Goal: Task Accomplishment & Management: Manage account settings

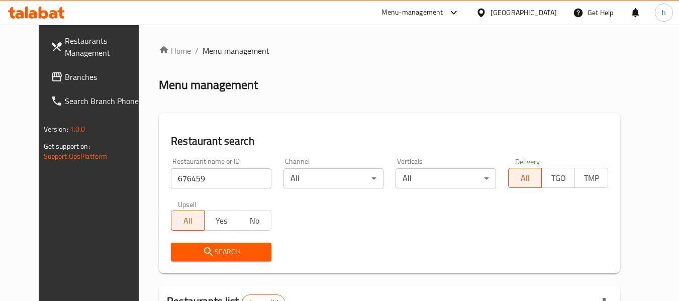
scroll to position [135, 0]
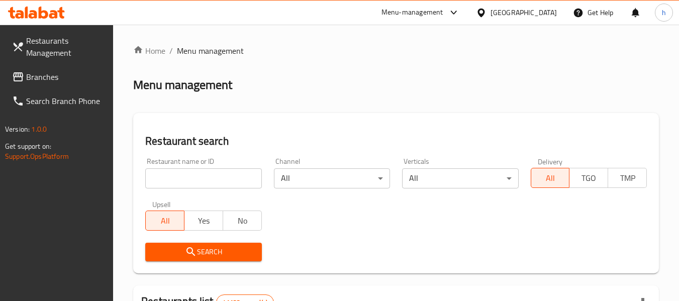
click at [505, 12] on div "[GEOGRAPHIC_DATA]" at bounding box center [523, 12] width 66 height 11
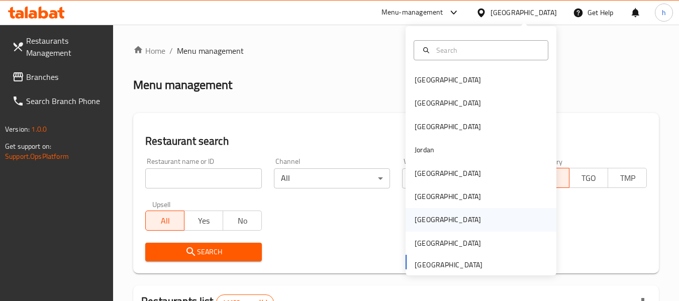
click at [423, 218] on div "Qatar" at bounding box center [447, 219] width 66 height 11
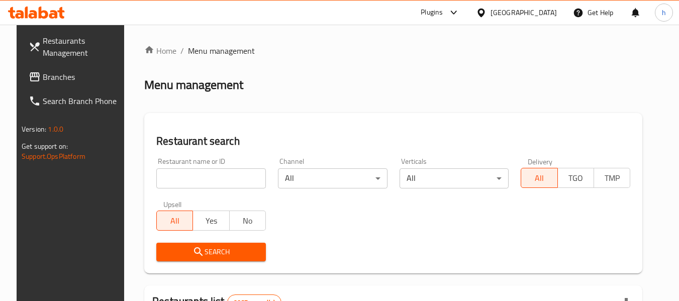
click at [58, 75] on span "Branches" at bounding box center [82, 77] width 79 height 12
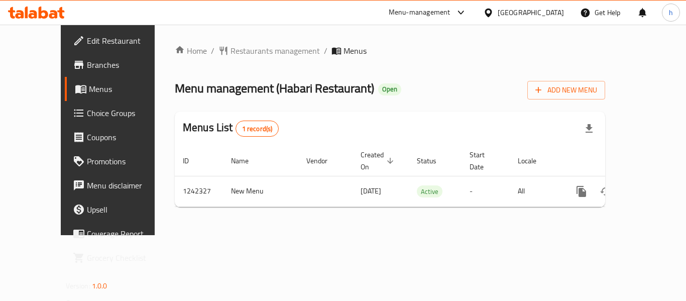
click at [554, 10] on div "Qatar" at bounding box center [531, 12] width 66 height 11
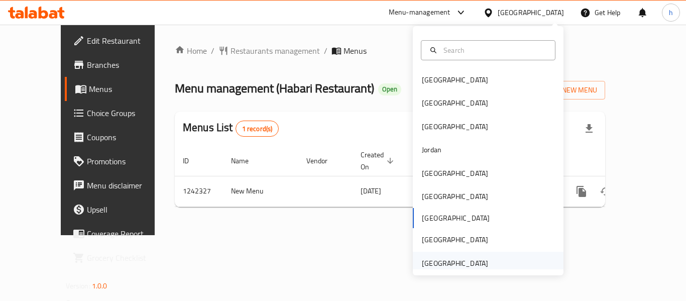
click at [431, 264] on div "[GEOGRAPHIC_DATA]" at bounding box center [455, 263] width 66 height 11
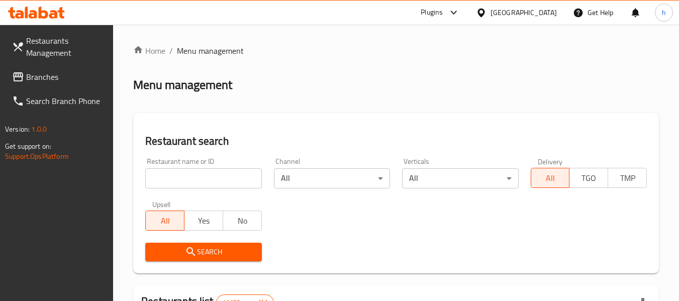
click at [51, 74] on div at bounding box center [339, 150] width 679 height 301
click at [51, 74] on span "Branches" at bounding box center [65, 77] width 79 height 12
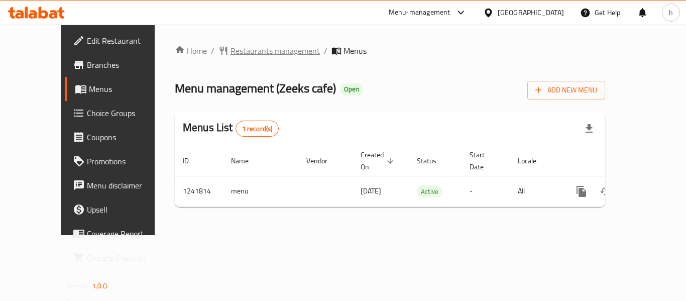
click at [231, 54] on span "Restaurants management" at bounding box center [275, 51] width 89 height 12
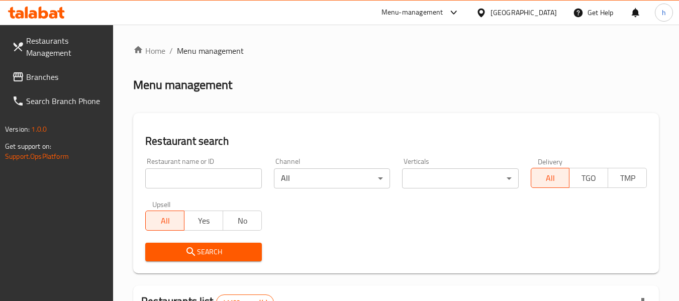
click at [184, 178] on input "search" at bounding box center [203, 178] width 116 height 20
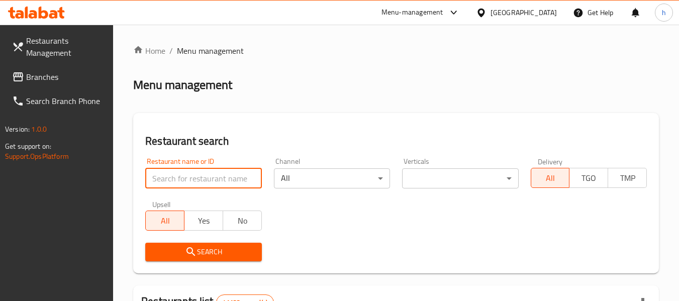
click at [184, 178] on input "search" at bounding box center [203, 178] width 116 height 20
paste input "680867"
type input "680867"
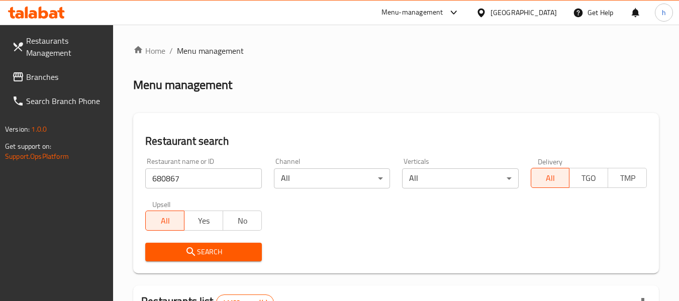
click at [197, 247] on span "Search" at bounding box center [203, 252] width 100 height 13
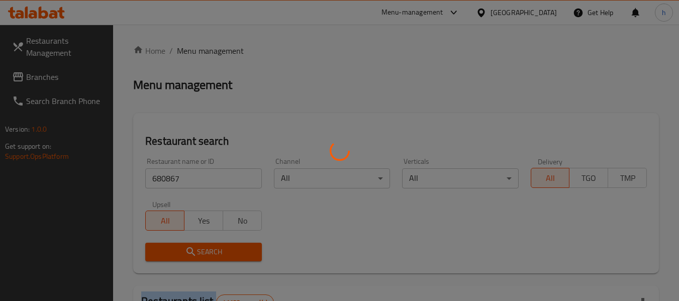
click at [197, 247] on div at bounding box center [339, 150] width 679 height 301
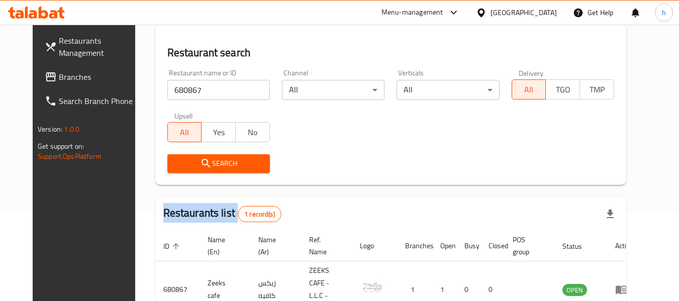
scroll to position [135, 0]
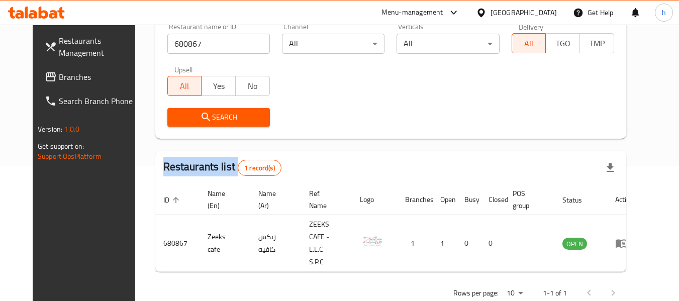
click at [59, 76] on span "Branches" at bounding box center [98, 77] width 79 height 12
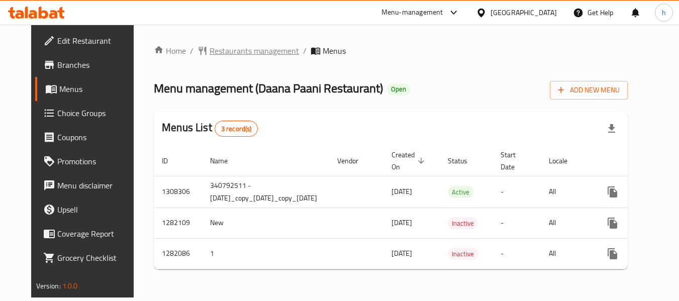
click at [237, 52] on span "Restaurants management" at bounding box center [253, 51] width 89 height 12
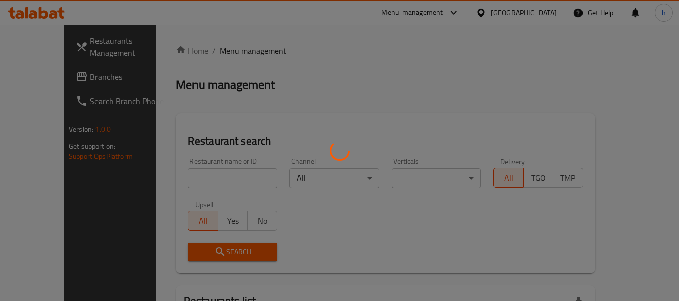
click at [237, 52] on div at bounding box center [339, 150] width 679 height 301
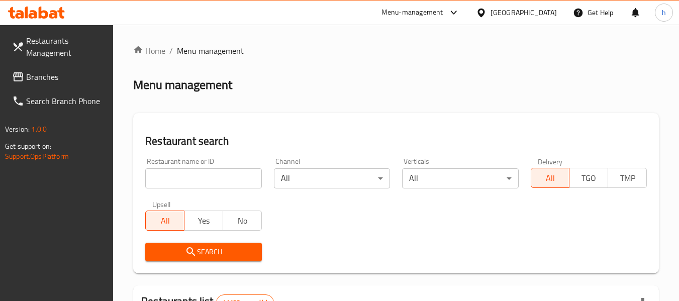
click at [189, 181] on div at bounding box center [339, 150] width 679 height 301
click at [188, 180] on input "search" at bounding box center [203, 178] width 116 height 20
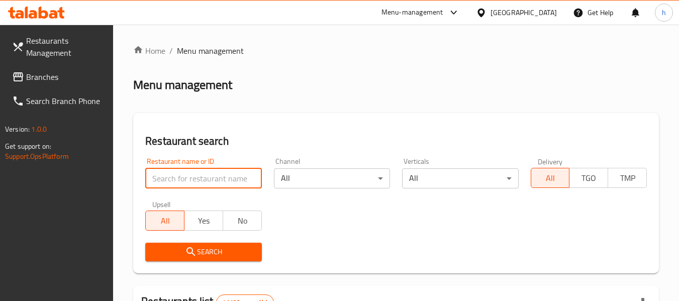
paste input "694673"
type input "694673"
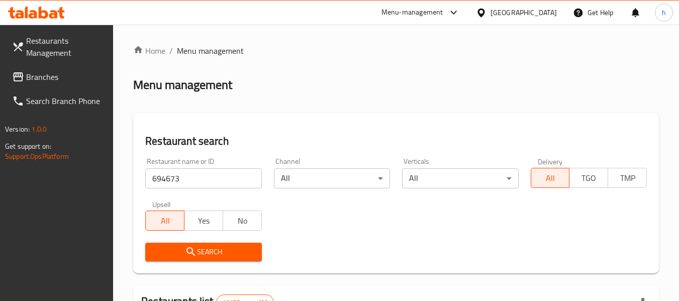
click at [201, 247] on span "Search" at bounding box center [203, 252] width 100 height 13
click at [201, 247] on div at bounding box center [339, 150] width 679 height 301
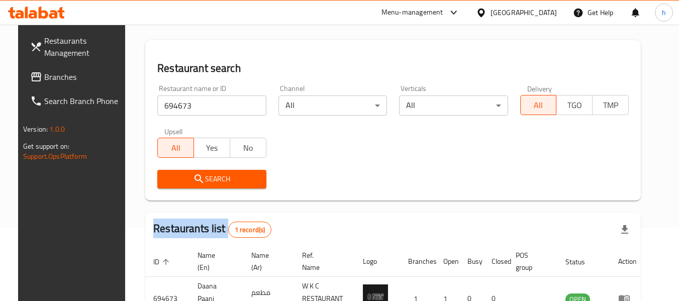
scroll to position [147, 0]
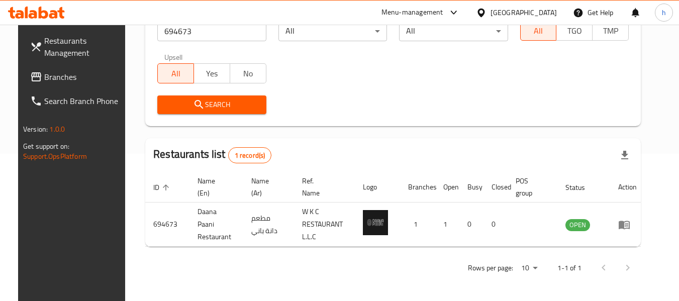
click at [531, 13] on div "[GEOGRAPHIC_DATA]" at bounding box center [523, 12] width 66 height 11
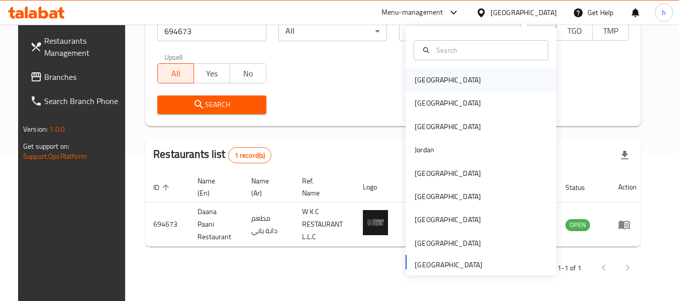
click at [442, 75] on div "[GEOGRAPHIC_DATA]" at bounding box center [480, 79] width 151 height 23
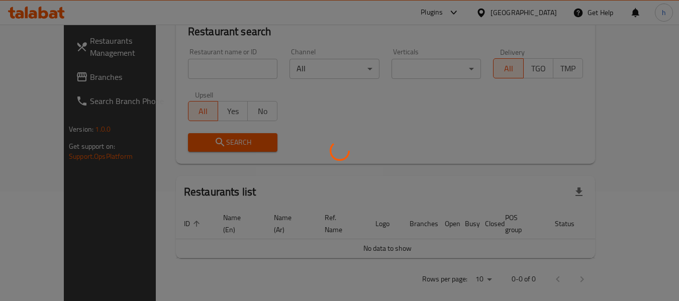
scroll to position [147, 0]
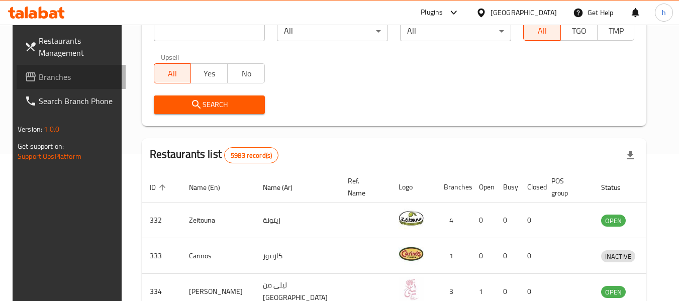
click at [62, 73] on span "Branches" at bounding box center [78, 77] width 79 height 12
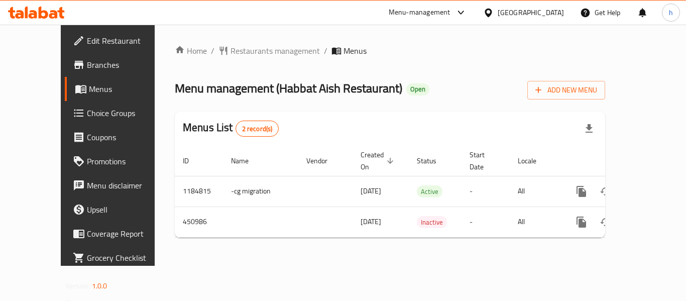
click at [231, 49] on span "Restaurants management" at bounding box center [275, 51] width 89 height 12
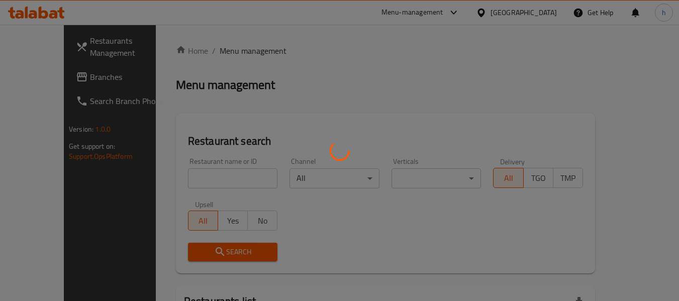
click at [230, 49] on div at bounding box center [339, 150] width 679 height 301
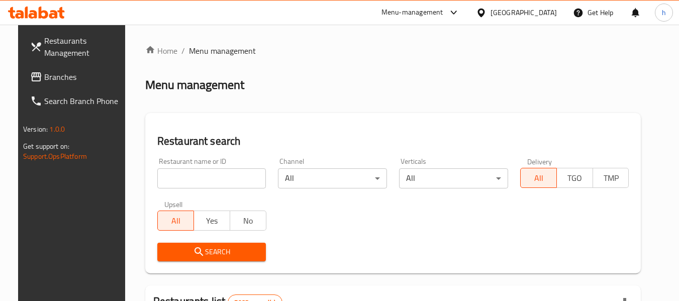
click at [220, 177] on input "search" at bounding box center [211, 178] width 109 height 20
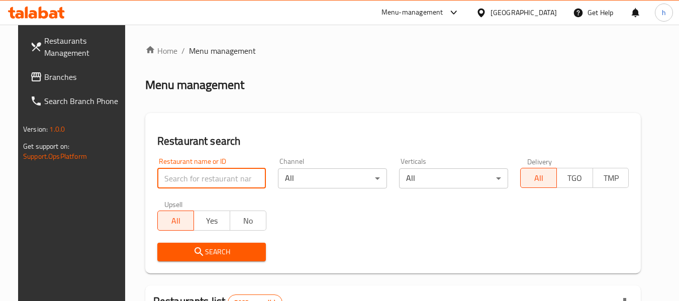
click at [220, 177] on input "search" at bounding box center [211, 178] width 109 height 20
paste input "633161"
type input "633161"
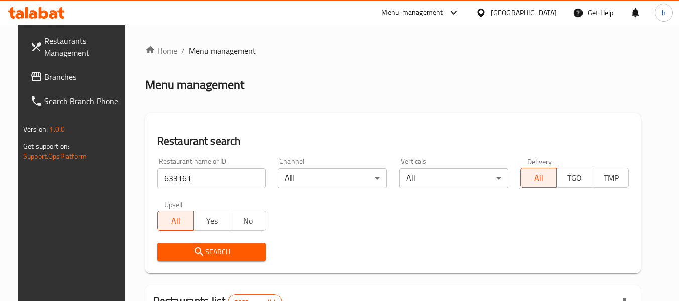
click at [222, 245] on button "Search" at bounding box center [211, 252] width 109 height 19
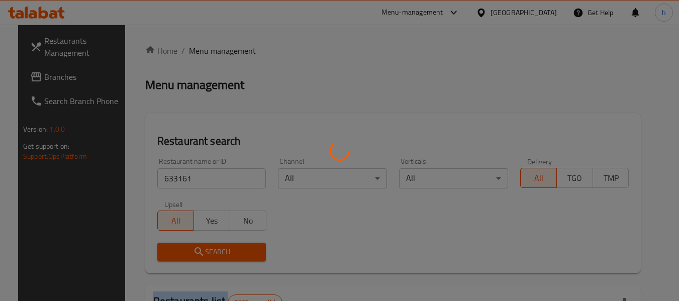
click at [222, 245] on div at bounding box center [339, 150] width 679 height 301
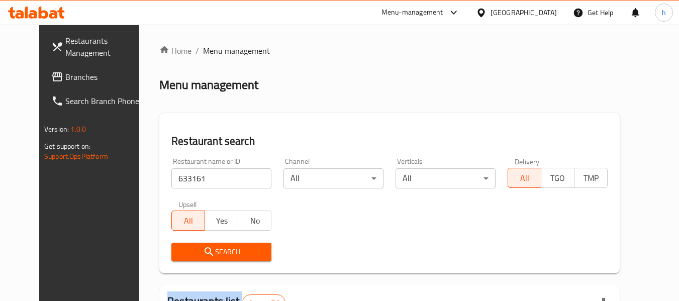
click at [222, 245] on div at bounding box center [339, 150] width 679 height 301
click at [543, 13] on div "[GEOGRAPHIC_DATA]" at bounding box center [523, 12] width 66 height 11
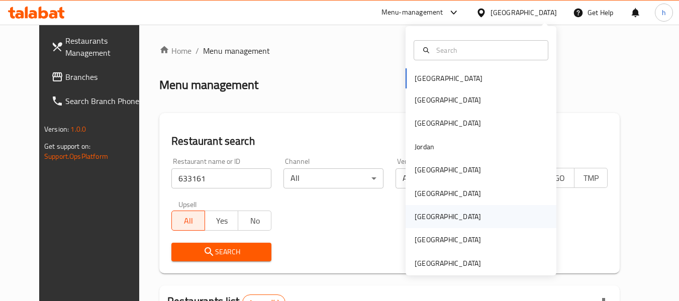
click at [416, 219] on div "[GEOGRAPHIC_DATA]" at bounding box center [447, 216] width 66 height 11
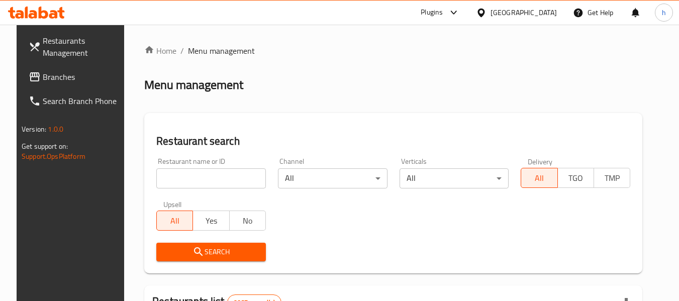
click at [43, 74] on span "Branches" at bounding box center [82, 77] width 79 height 12
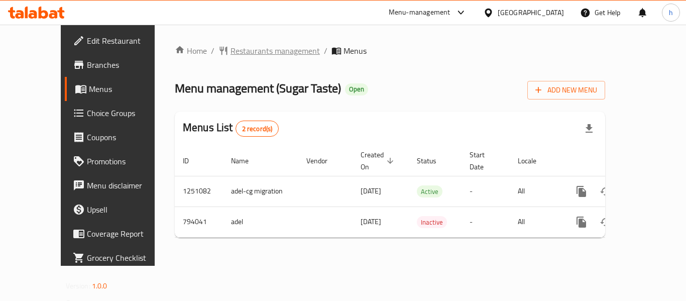
click at [231, 53] on span "Restaurants management" at bounding box center [275, 51] width 89 height 12
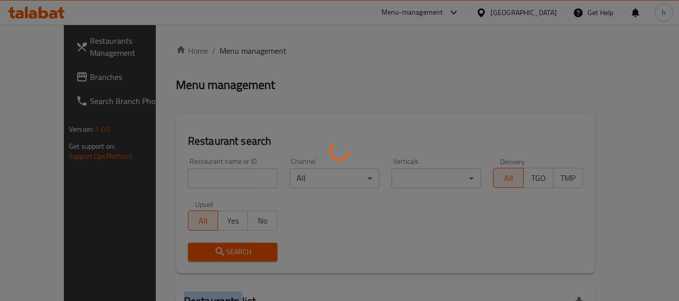
click at [230, 53] on div at bounding box center [339, 150] width 679 height 301
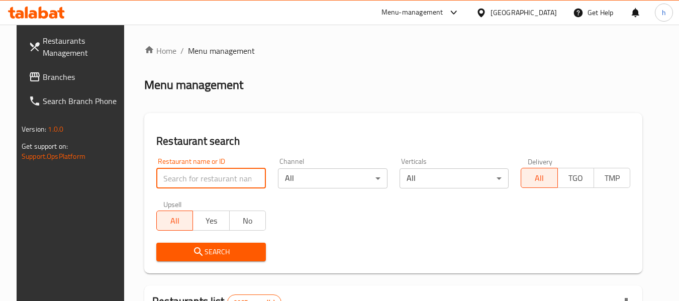
click at [198, 184] on input "search" at bounding box center [211, 178] width 110 height 20
click at [197, 183] on input "search" at bounding box center [211, 178] width 110 height 20
paste input "653388"
type input "653388"
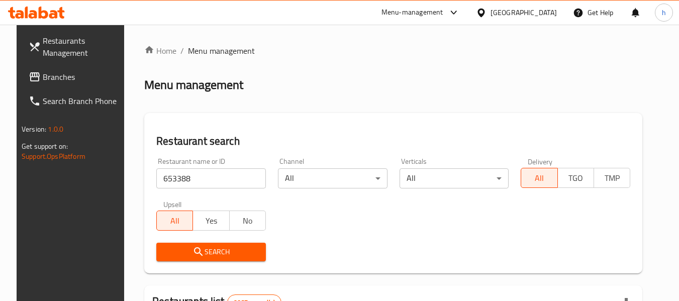
click at [195, 248] on icon "submit" at bounding box center [198, 252] width 12 height 12
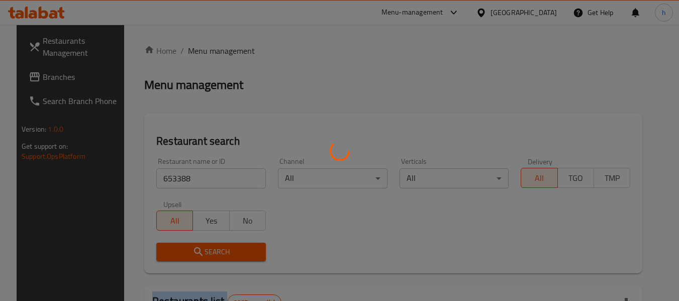
click at [195, 248] on div at bounding box center [339, 150] width 679 height 301
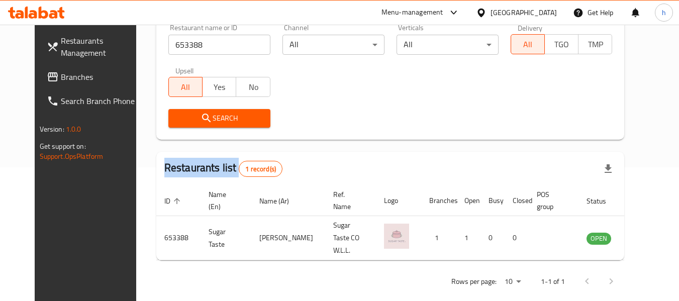
scroll to position [139, 0]
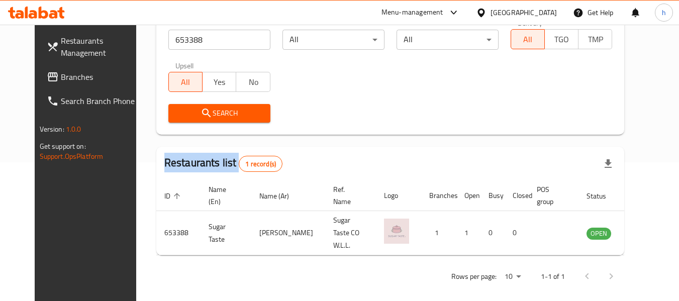
drag, startPoint x: 35, startPoint y: 78, endPoint x: 21, endPoint y: 75, distance: 14.4
click at [61, 78] on span "Branches" at bounding box center [100, 77] width 79 height 12
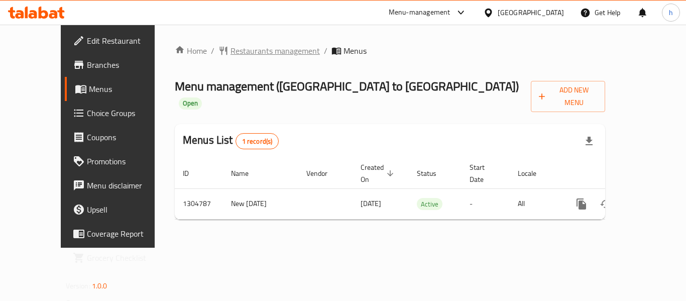
click at [231, 51] on span "Restaurants management" at bounding box center [275, 51] width 89 height 12
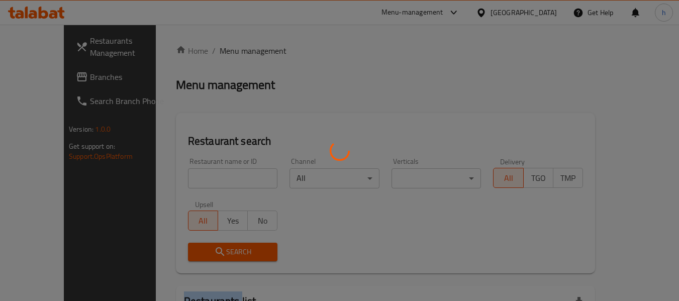
click at [229, 51] on div at bounding box center [339, 150] width 679 height 301
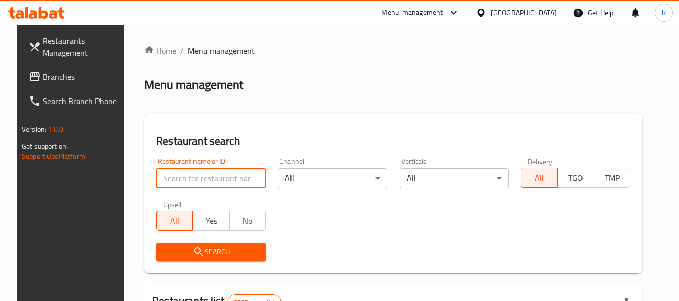
click at [188, 185] on input "search" at bounding box center [211, 178] width 110 height 20
paste input "703418"
type input "703418"
click button "Search" at bounding box center [211, 252] width 110 height 19
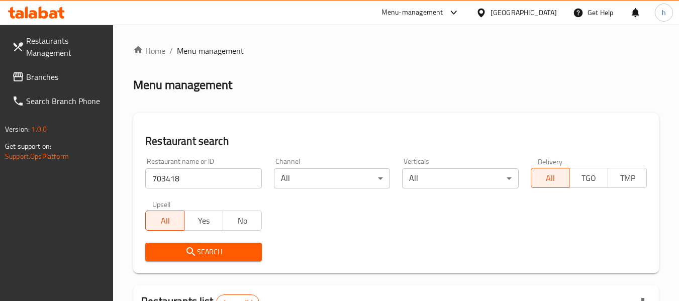
drag, startPoint x: 540, startPoint y: 6, endPoint x: 537, endPoint y: 15, distance: 9.1
click at [540, 6] on div "[GEOGRAPHIC_DATA]" at bounding box center [516, 13] width 97 height 24
click at [552, 15] on div "[GEOGRAPHIC_DATA]" at bounding box center [523, 12] width 66 height 11
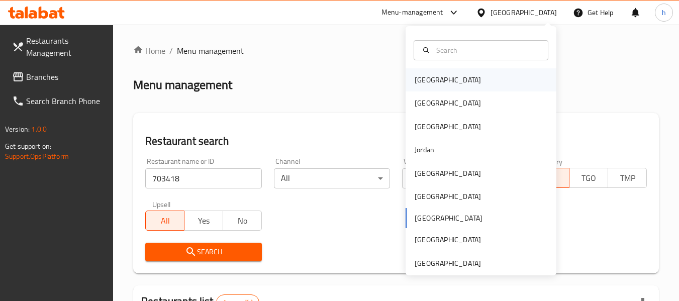
click at [415, 79] on div "[GEOGRAPHIC_DATA]" at bounding box center [447, 79] width 66 height 11
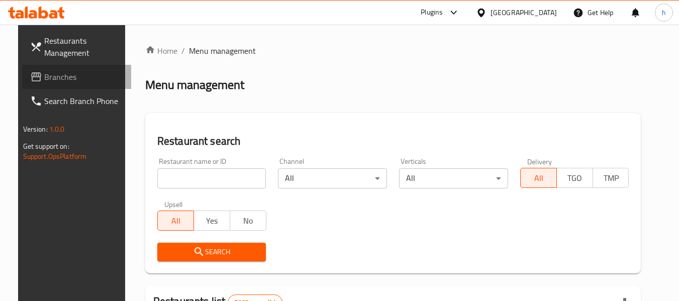
click at [65, 72] on span "Branches" at bounding box center [83, 77] width 79 height 12
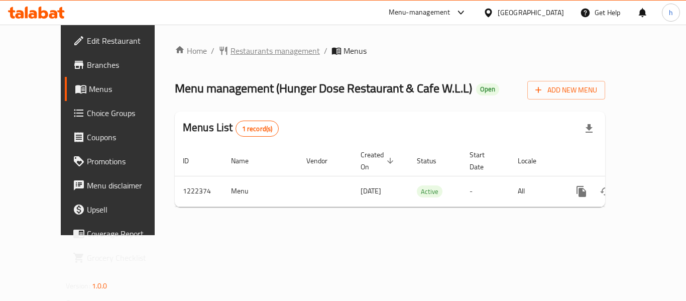
click at [231, 54] on span "Restaurants management" at bounding box center [275, 51] width 89 height 12
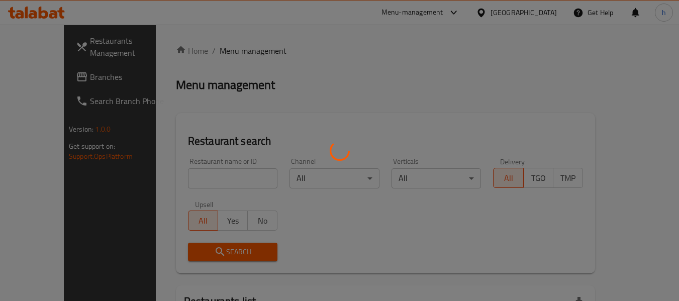
click at [193, 183] on div at bounding box center [339, 150] width 679 height 301
click at [192, 182] on div at bounding box center [339, 150] width 679 height 301
click at [192, 180] on div at bounding box center [339, 150] width 679 height 301
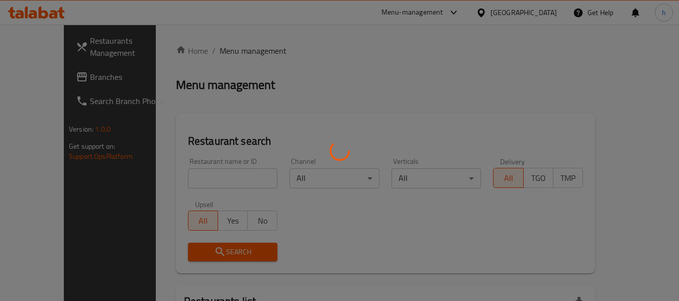
click at [192, 178] on div at bounding box center [339, 150] width 679 height 301
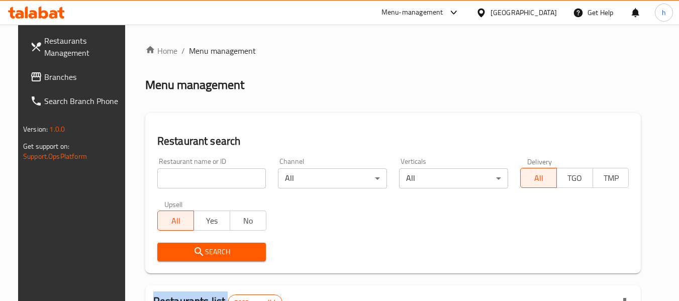
click at [192, 178] on div at bounding box center [339, 150] width 679 height 301
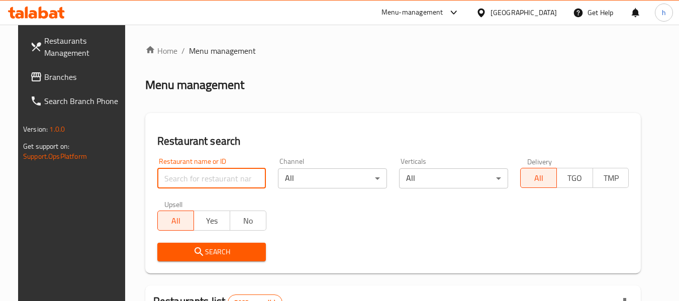
click at [192, 178] on input "search" at bounding box center [211, 178] width 109 height 20
paste input "674047"
type input "674047"
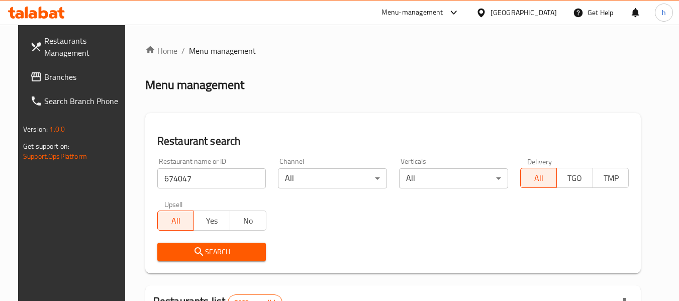
click at [202, 257] on span "Search" at bounding box center [211, 252] width 93 height 13
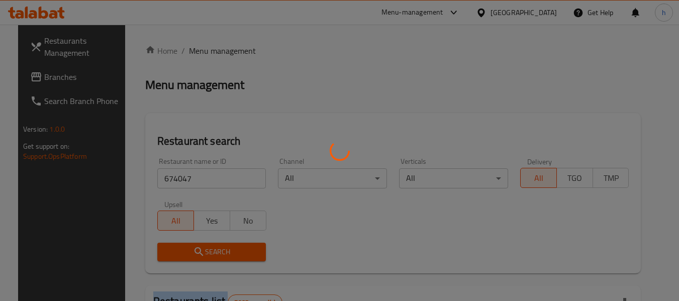
click at [202, 257] on div at bounding box center [339, 150] width 679 height 301
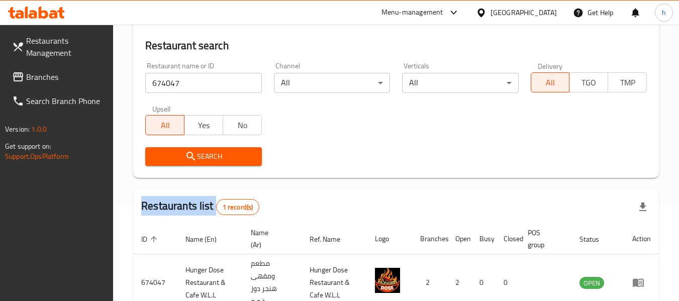
scroll to position [147, 0]
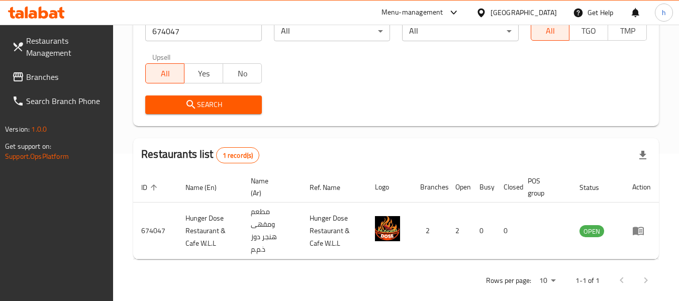
drag, startPoint x: 550, startPoint y: 7, endPoint x: 551, endPoint y: 20, distance: 12.6
click at [550, 7] on div "[GEOGRAPHIC_DATA]" at bounding box center [523, 12] width 66 height 11
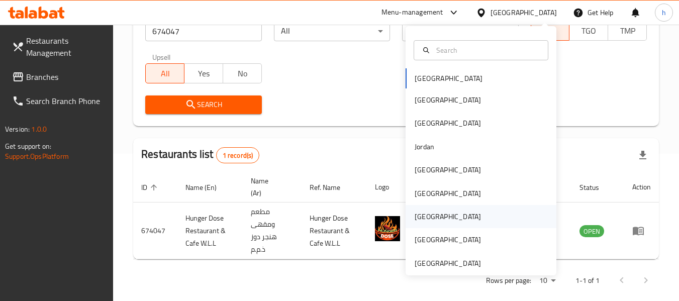
click at [416, 220] on div "[GEOGRAPHIC_DATA]" at bounding box center [447, 216] width 66 height 11
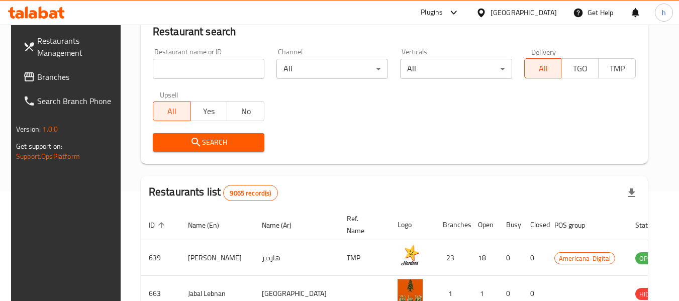
scroll to position [147, 0]
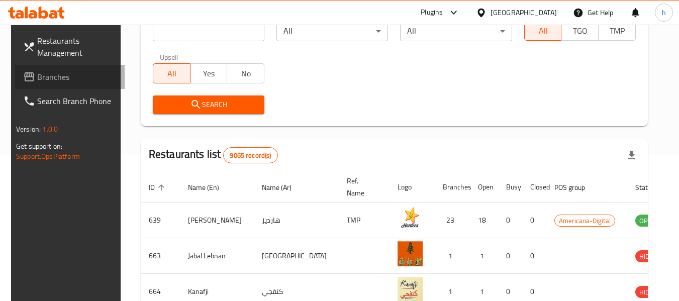
click at [37, 75] on span "Branches" at bounding box center [76, 77] width 79 height 12
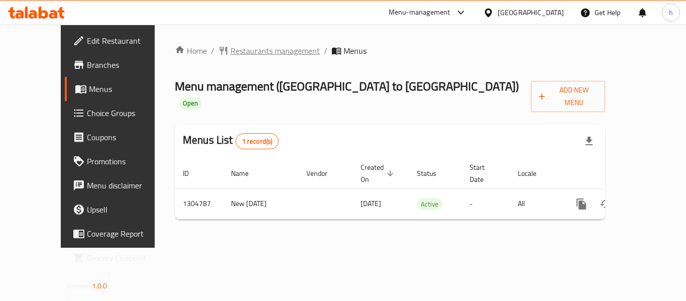
click at [250, 53] on span "Restaurants management" at bounding box center [275, 51] width 89 height 12
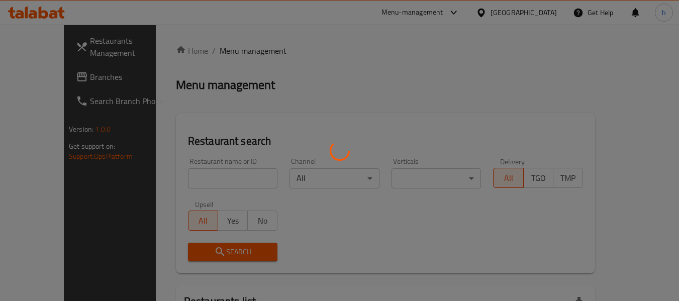
click at [250, 53] on div at bounding box center [339, 150] width 679 height 301
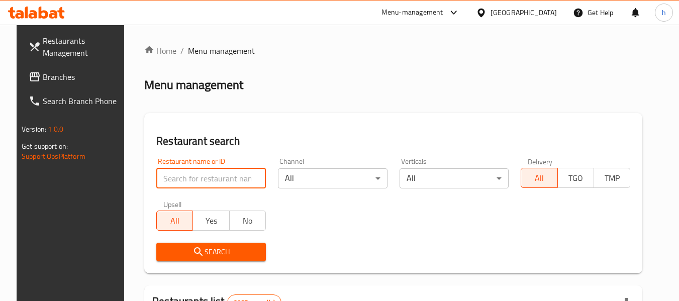
click at [196, 180] on input "search" at bounding box center [211, 178] width 110 height 20
paste input "703418"
type input "703418"
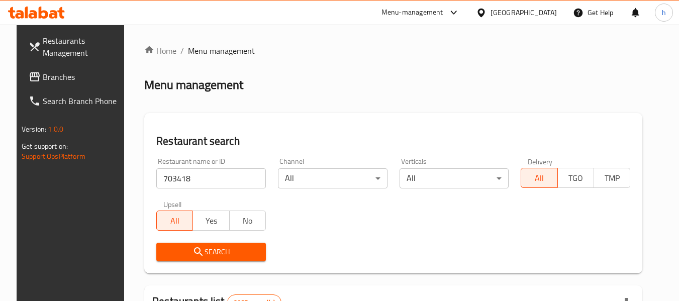
click at [209, 251] on span "Search" at bounding box center [210, 252] width 93 height 13
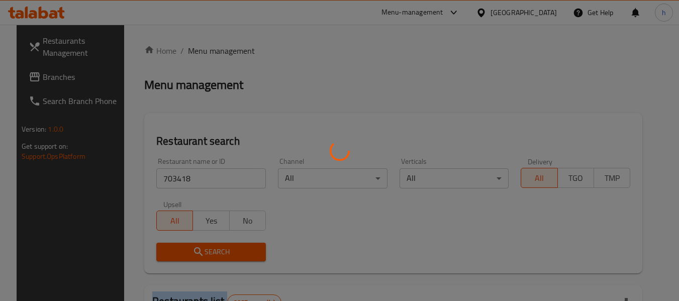
click at [209, 251] on div at bounding box center [339, 150] width 679 height 301
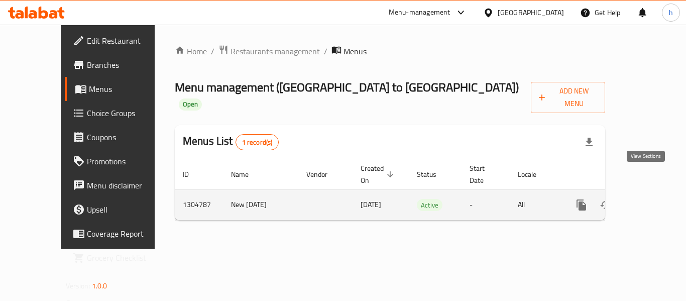
click at [648, 199] on icon "enhanced table" at bounding box center [654, 205] width 12 height 12
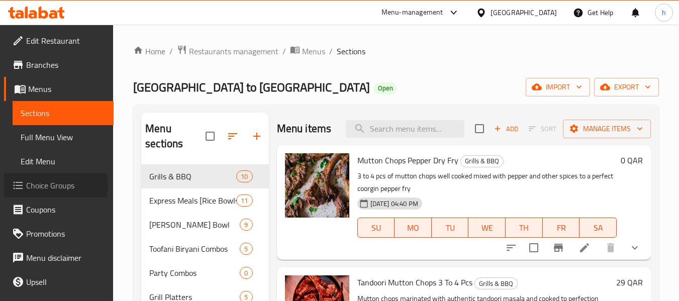
click at [51, 184] on span "Choice Groups" at bounding box center [65, 185] width 79 height 12
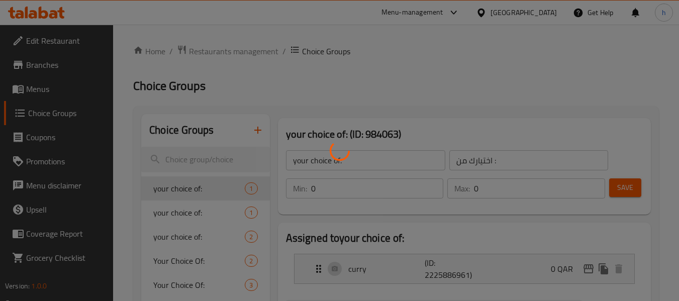
scroll to position [186, 0]
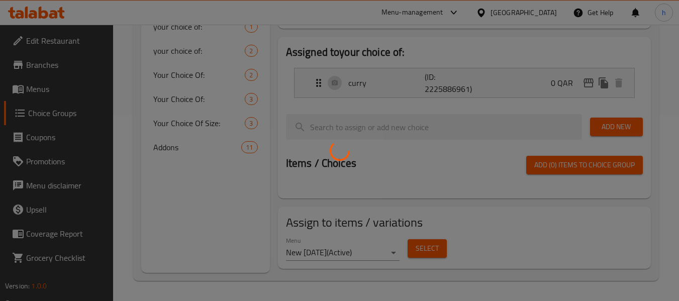
click at [175, 145] on div at bounding box center [339, 150] width 679 height 301
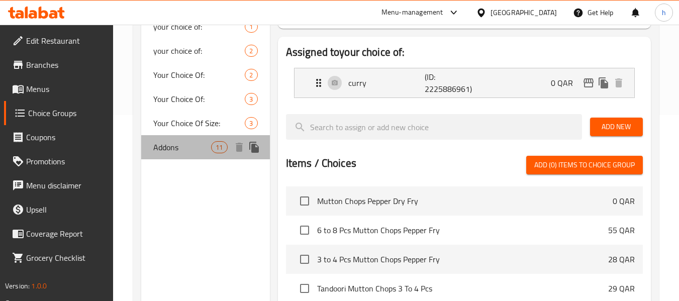
click at [175, 145] on span "Addons" at bounding box center [182, 147] width 58 height 12
type input "Addons"
type input "الإضافات"
type input "11"
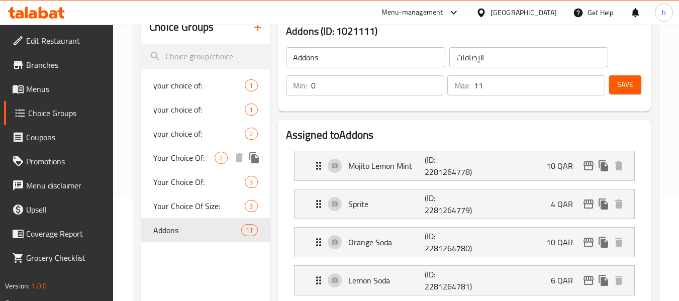
scroll to position [85, 0]
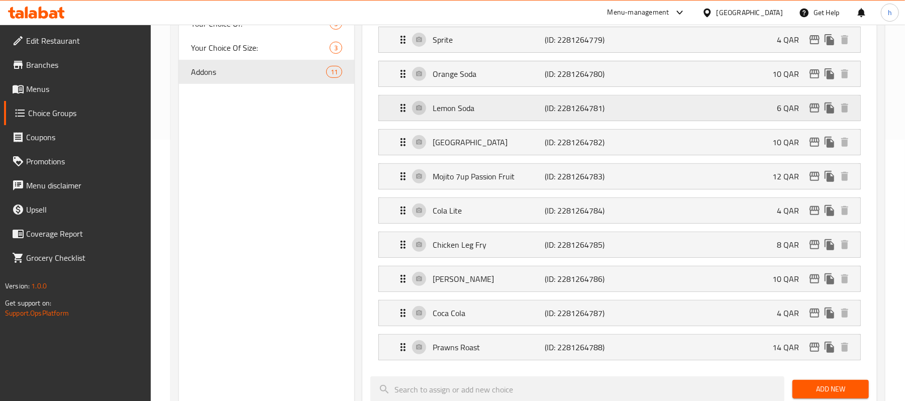
scroll to position [220, 0]
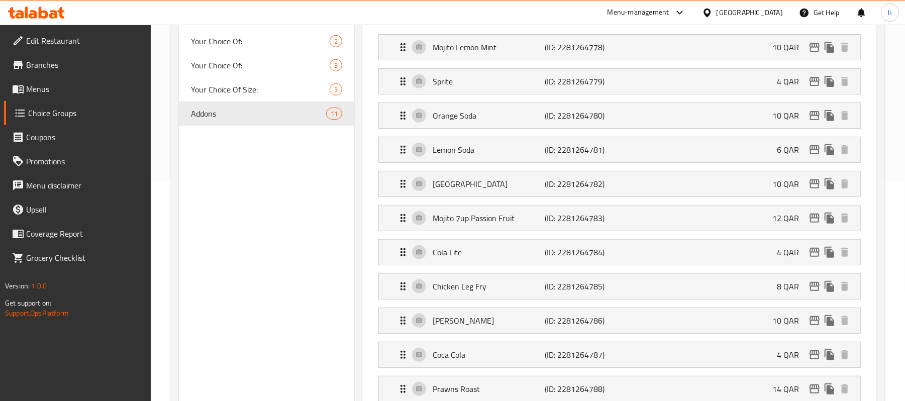
click at [686, 10] on div "[GEOGRAPHIC_DATA]" at bounding box center [749, 12] width 66 height 11
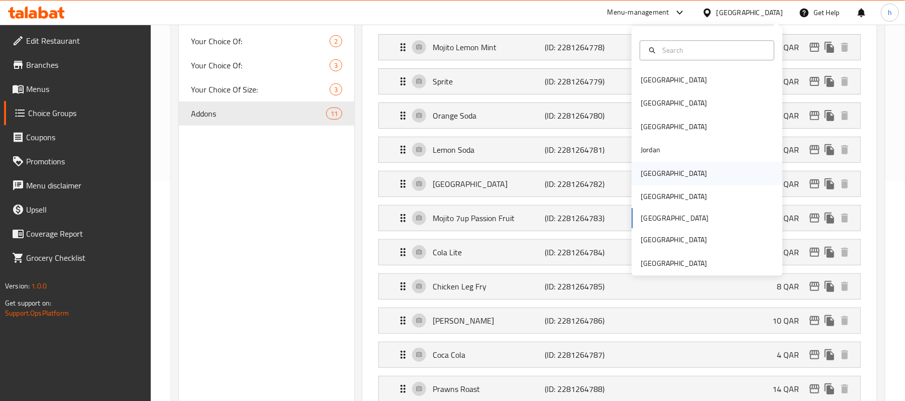
click at [641, 171] on div "[GEOGRAPHIC_DATA]" at bounding box center [673, 173] width 66 height 11
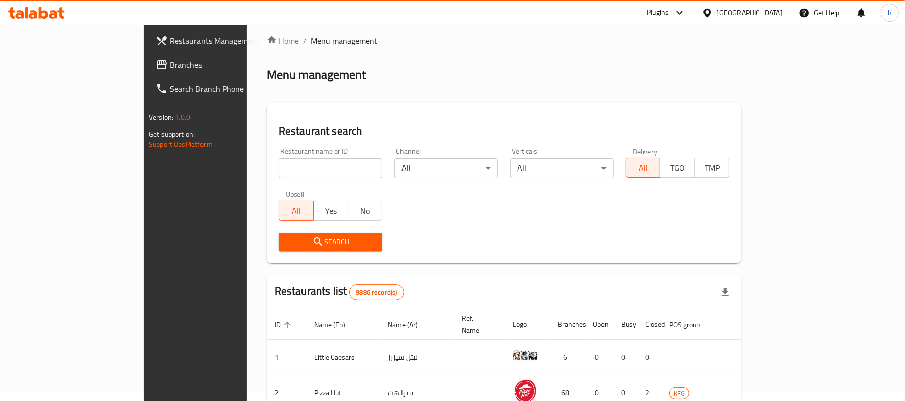
scroll to position [220, 0]
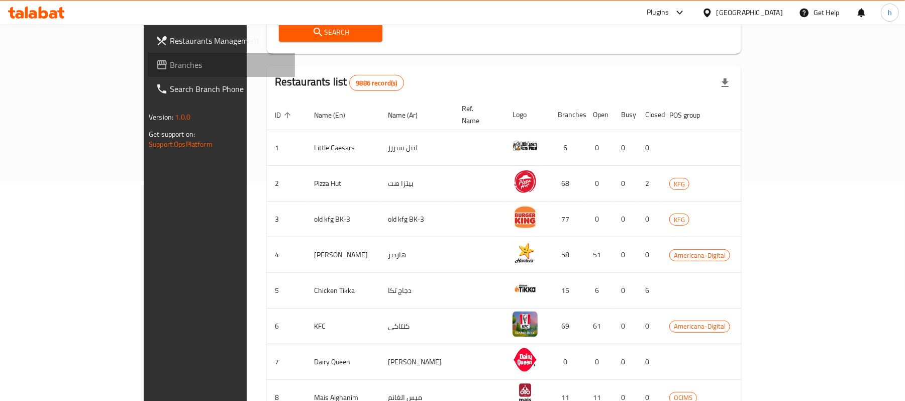
click at [170, 69] on span "Branches" at bounding box center [228, 65] width 117 height 12
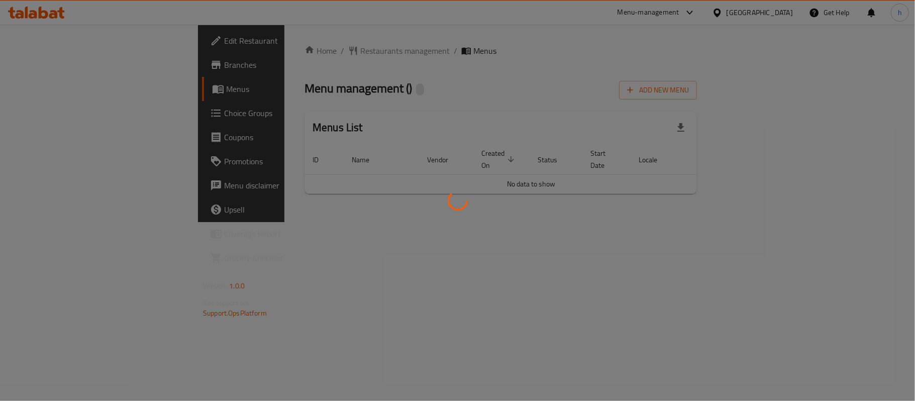
click at [271, 50] on div at bounding box center [457, 200] width 915 height 401
click at [284, 49] on div at bounding box center [457, 200] width 915 height 401
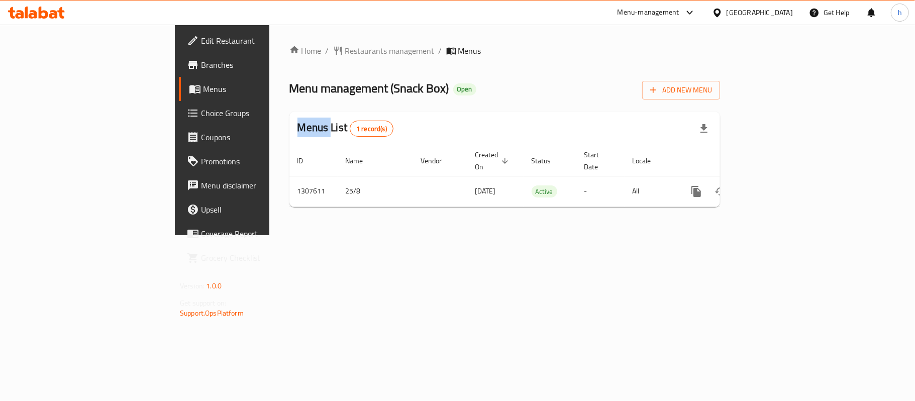
click at [284, 49] on div at bounding box center [457, 200] width 915 height 401
click at [289, 49] on div "Home / Restaurants management / Menus Menu management ( Snack Box ) Open Add Ne…" at bounding box center [504, 130] width 430 height 170
click at [345, 49] on span "Restaurants management" at bounding box center [389, 51] width 89 height 12
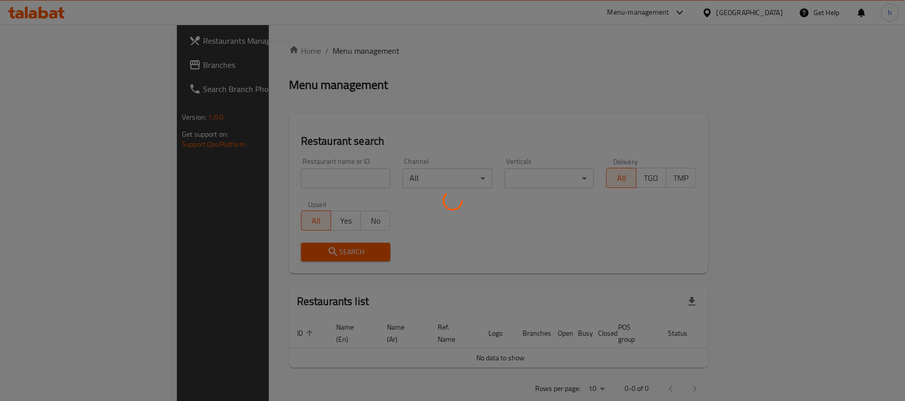
click at [284, 49] on div at bounding box center [452, 200] width 905 height 401
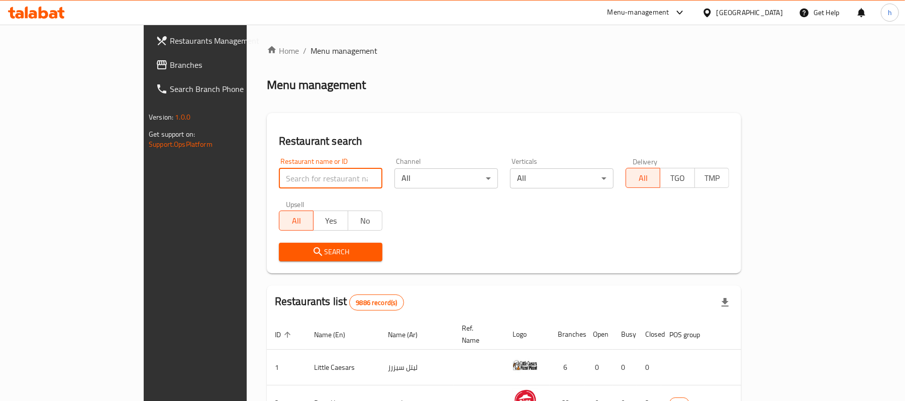
click at [279, 174] on input "search" at bounding box center [330, 178] width 103 height 20
paste input "704567"
type input "704567"
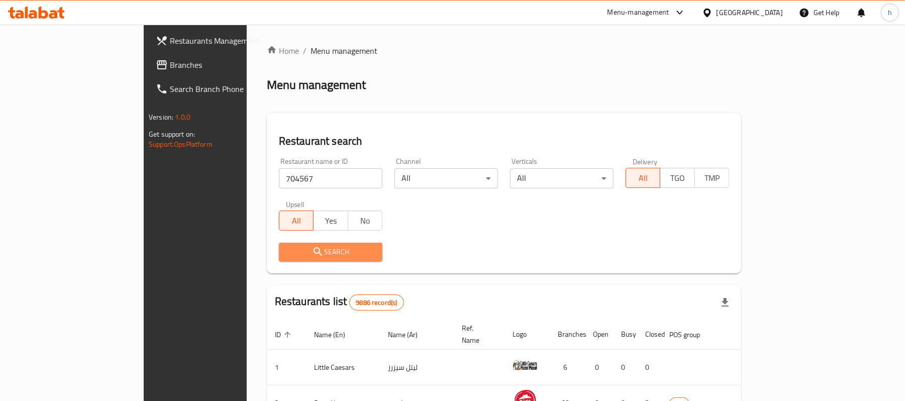
click at [292, 246] on span "Search" at bounding box center [330, 252] width 87 height 13
click at [292, 246] on div at bounding box center [452, 200] width 905 height 401
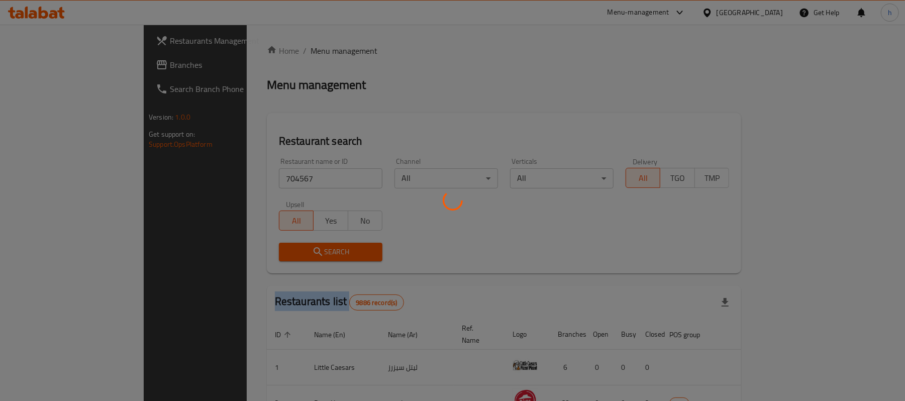
click at [292, 246] on div at bounding box center [452, 200] width 905 height 401
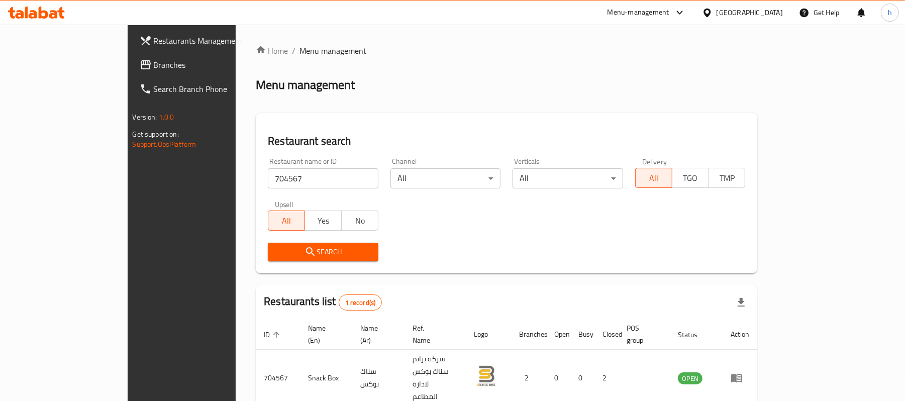
click at [765, 15] on div "[GEOGRAPHIC_DATA]" at bounding box center [749, 12] width 66 height 11
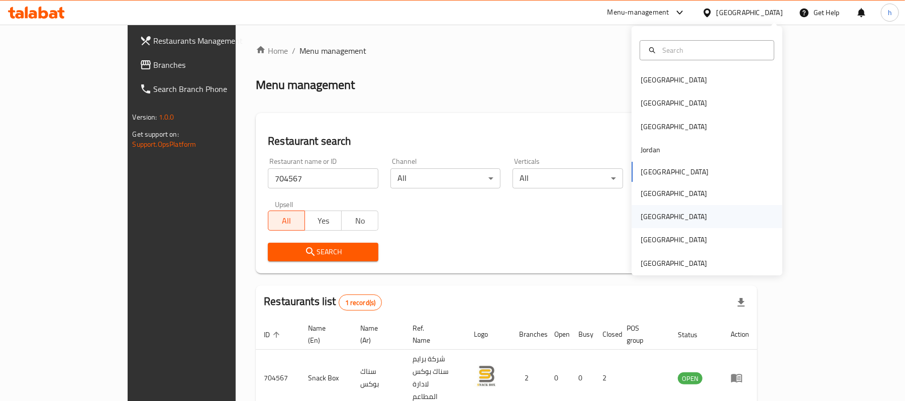
click at [640, 215] on div "[GEOGRAPHIC_DATA]" at bounding box center [673, 216] width 66 height 11
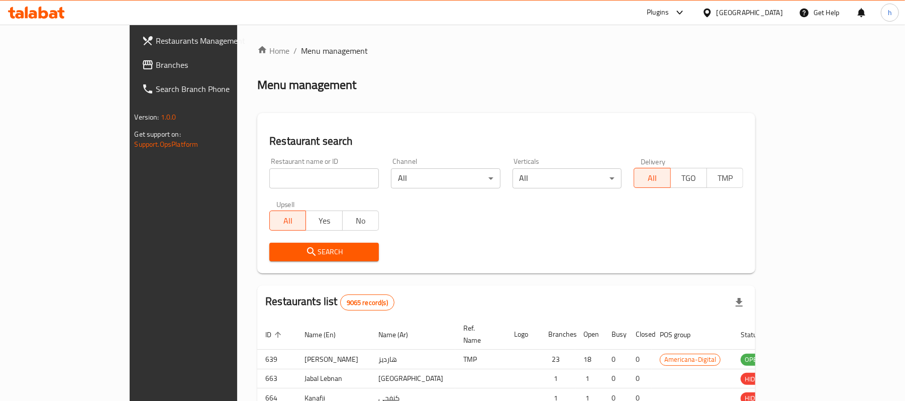
click at [58, 89] on div at bounding box center [452, 200] width 905 height 401
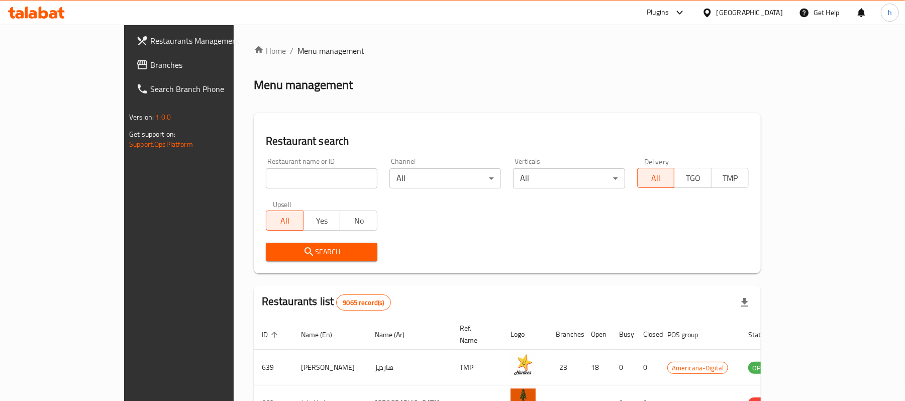
drag, startPoint x: 68, startPoint y: 58, endPoint x: 120, endPoint y: 86, distance: 58.4
click at [150, 59] on span "Branches" at bounding box center [208, 65] width 117 height 12
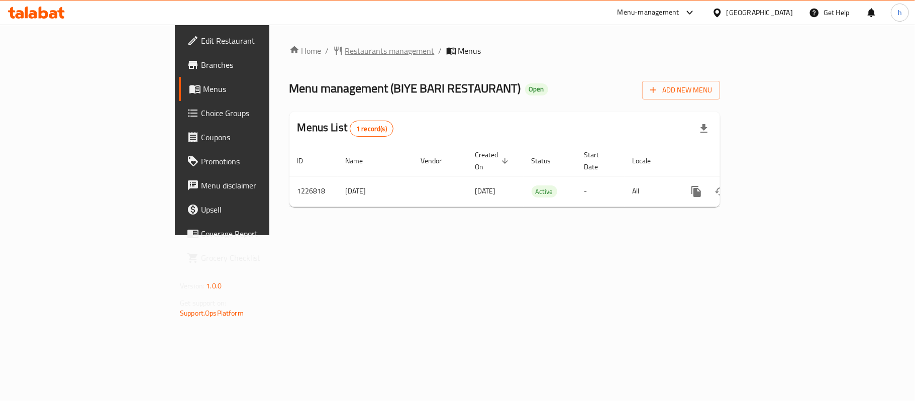
click at [345, 51] on span "Restaurants management" at bounding box center [389, 51] width 89 height 12
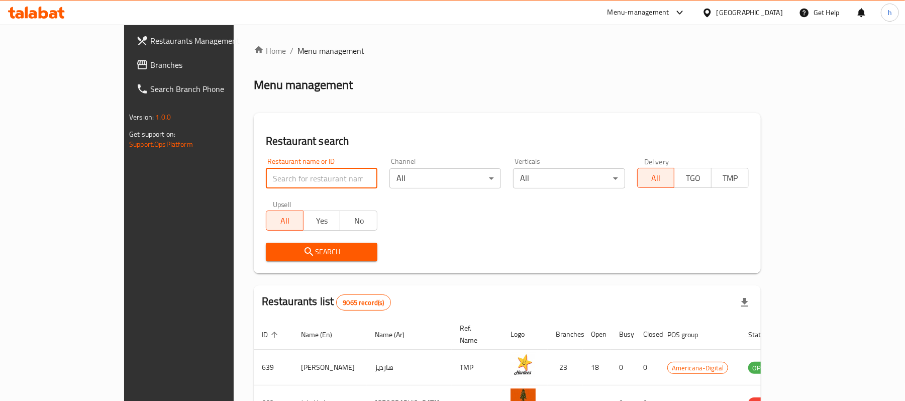
click at [266, 176] on input "search" at bounding box center [322, 178] width 112 height 20
paste input "675847"
type input "675847"
click at [272, 258] on button "Search" at bounding box center [322, 252] width 112 height 19
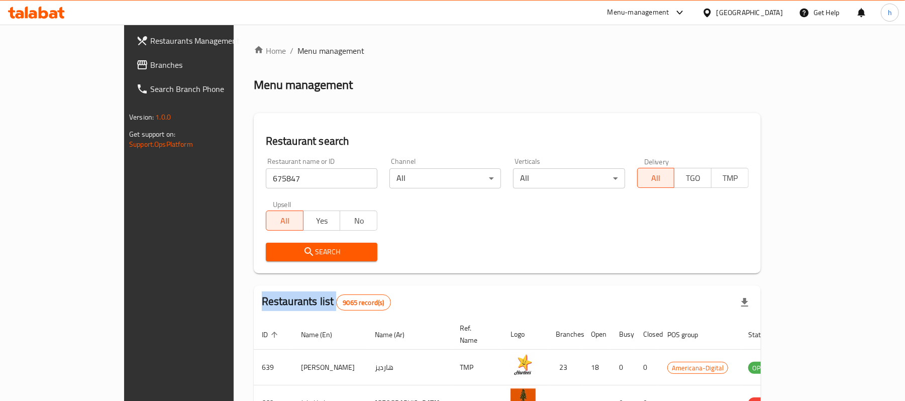
click at [272, 258] on div at bounding box center [452, 200] width 905 height 401
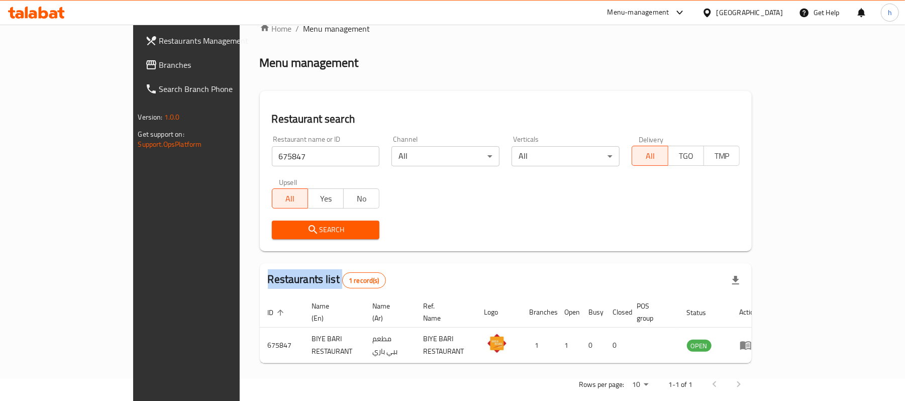
scroll to position [28, 0]
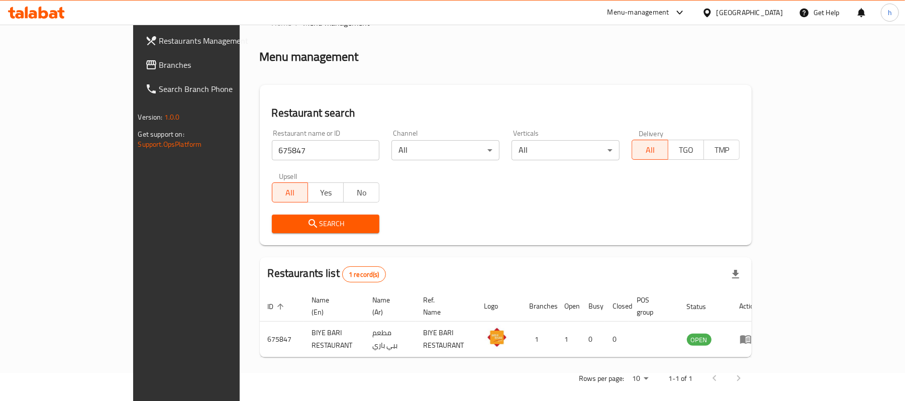
click at [775, 12] on div "[GEOGRAPHIC_DATA]" at bounding box center [749, 12] width 66 height 11
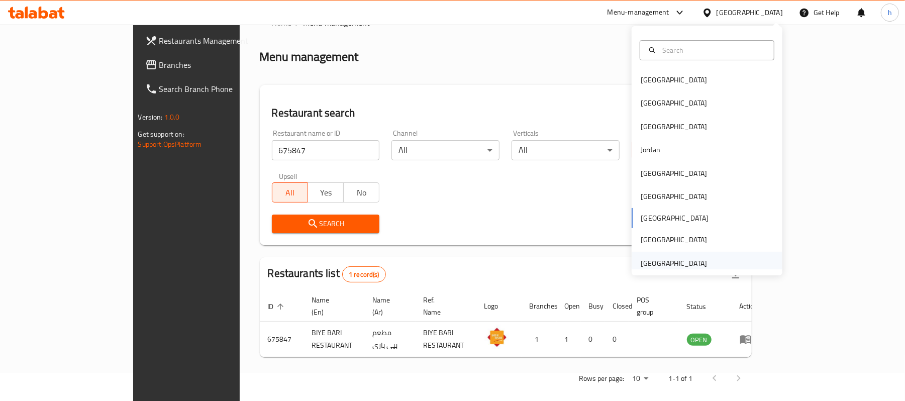
click at [649, 261] on div "[GEOGRAPHIC_DATA]" at bounding box center [673, 263] width 66 height 11
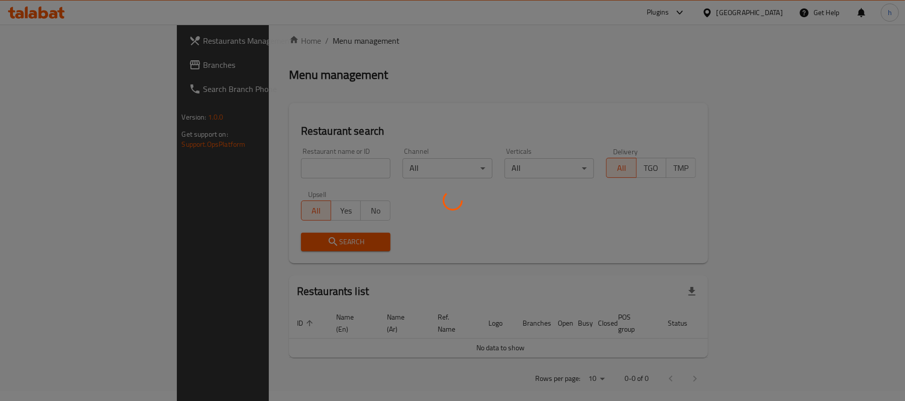
click at [45, 63] on div at bounding box center [452, 200] width 905 height 401
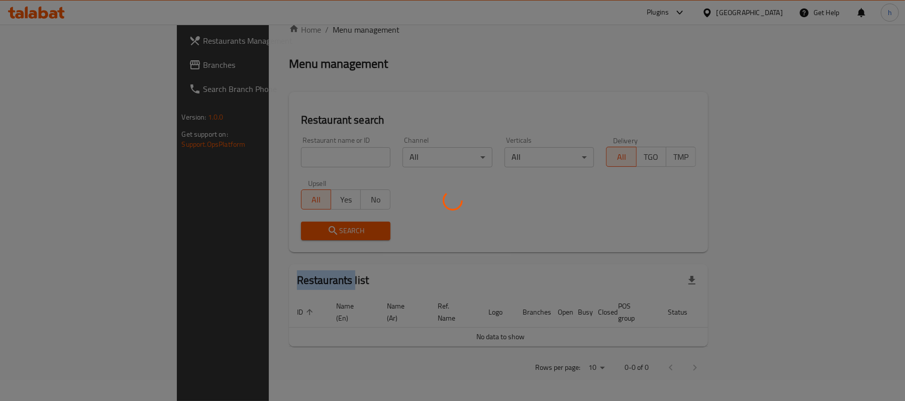
click at [45, 63] on div at bounding box center [452, 200] width 905 height 401
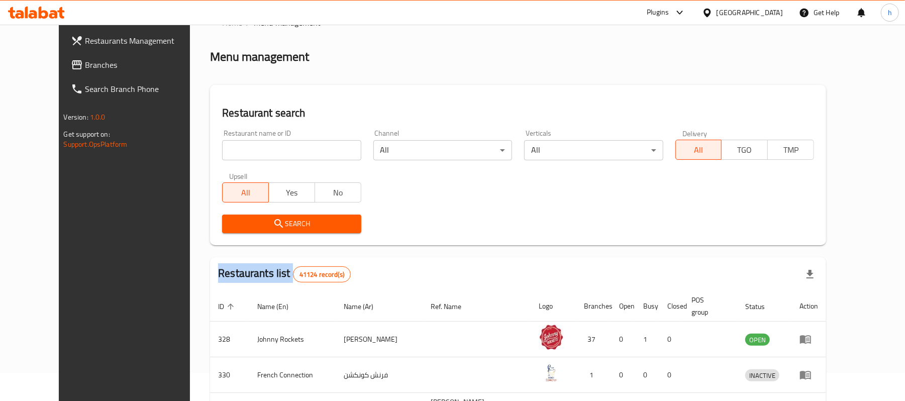
click at [59, 63] on div "Restaurants Management Branches Search Branch Phone Version: 1.0.0 Get support …" at bounding box center [452, 344] width 787 height 696
click at [85, 63] on span "Branches" at bounding box center [143, 65] width 117 height 12
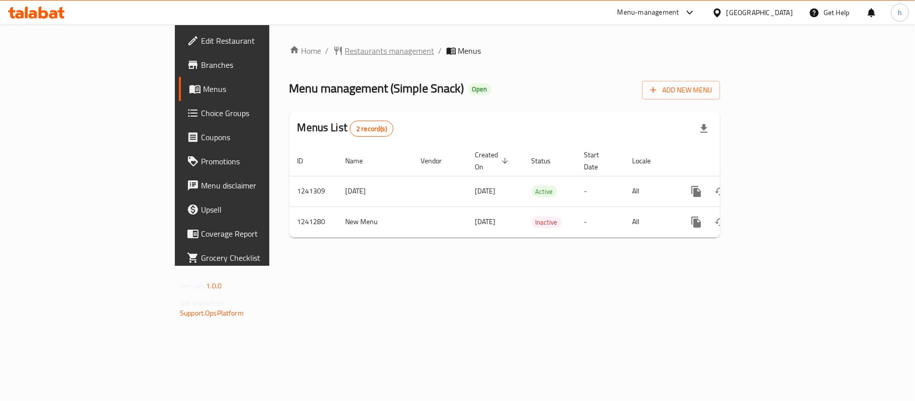
click at [345, 49] on span "Restaurants management" at bounding box center [389, 51] width 89 height 12
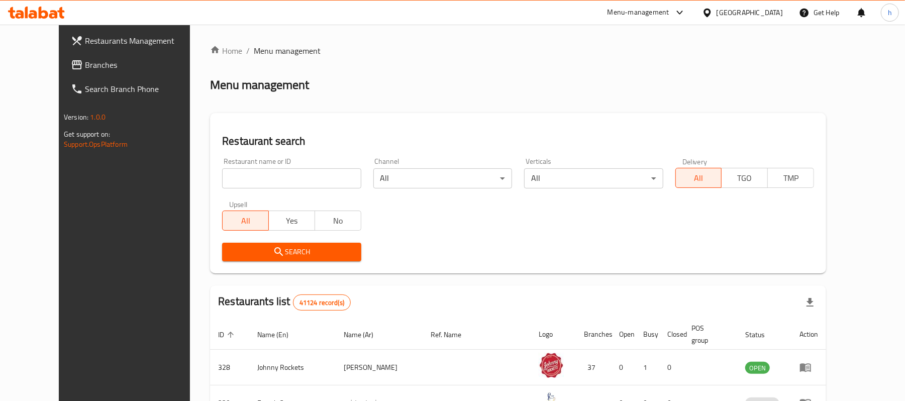
click at [263, 171] on div "Home / Menu management Menu management Restaurant search Restaurant name or ID …" at bounding box center [518, 364] width 616 height 639
click at [263, 171] on input "search" at bounding box center [291, 178] width 139 height 20
paste input "680606"
type input "680606"
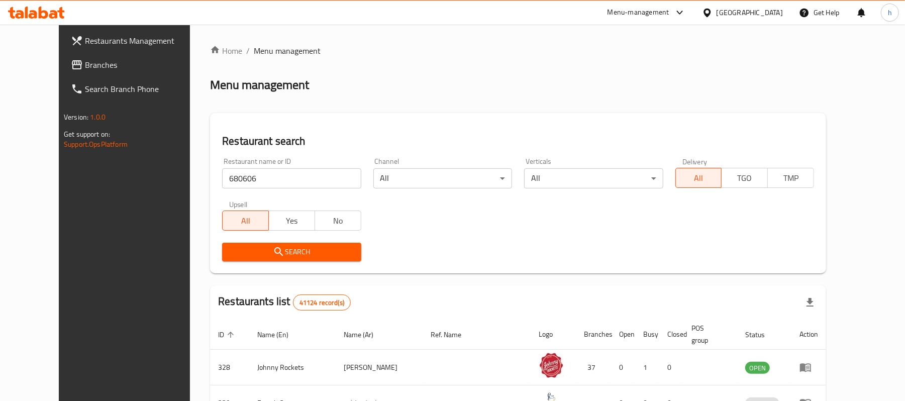
click at [277, 252] on span "Search" at bounding box center [291, 252] width 123 height 13
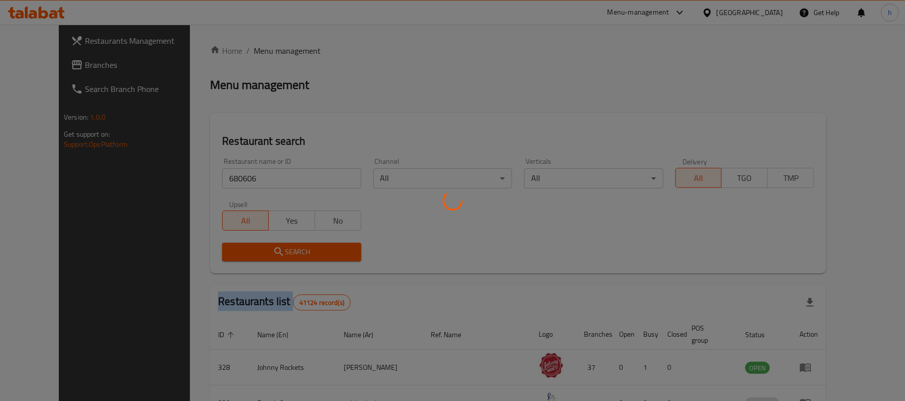
click at [277, 252] on div at bounding box center [452, 200] width 905 height 401
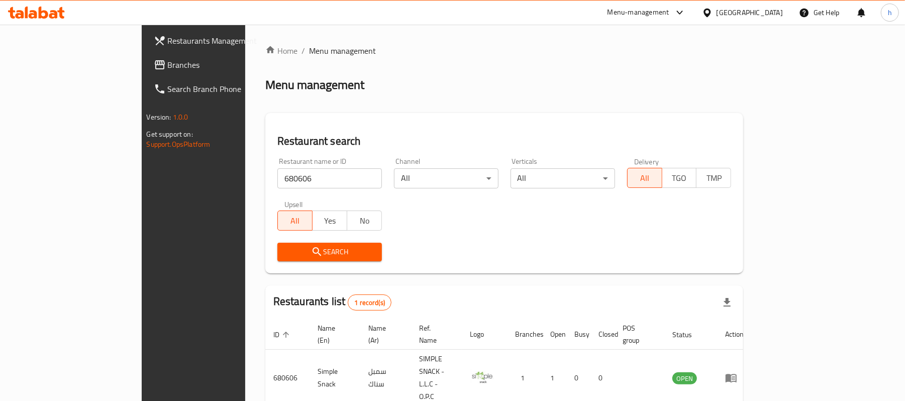
click at [744, 11] on div "[GEOGRAPHIC_DATA]" at bounding box center [749, 12] width 66 height 11
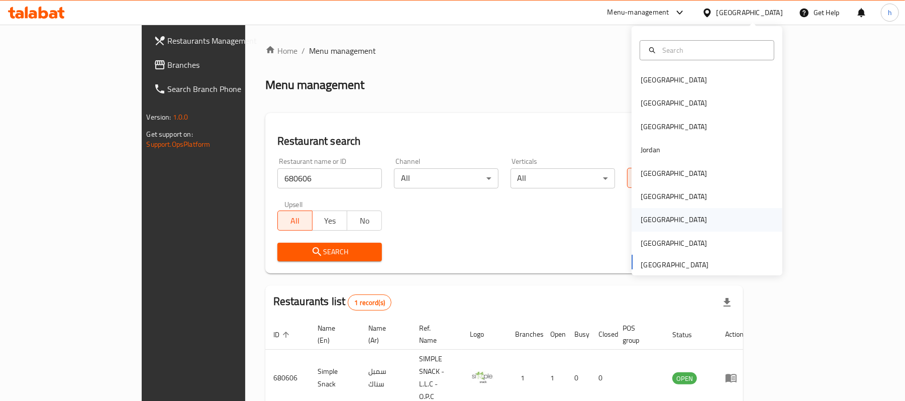
click at [645, 217] on div "[GEOGRAPHIC_DATA]" at bounding box center [673, 219] width 66 height 11
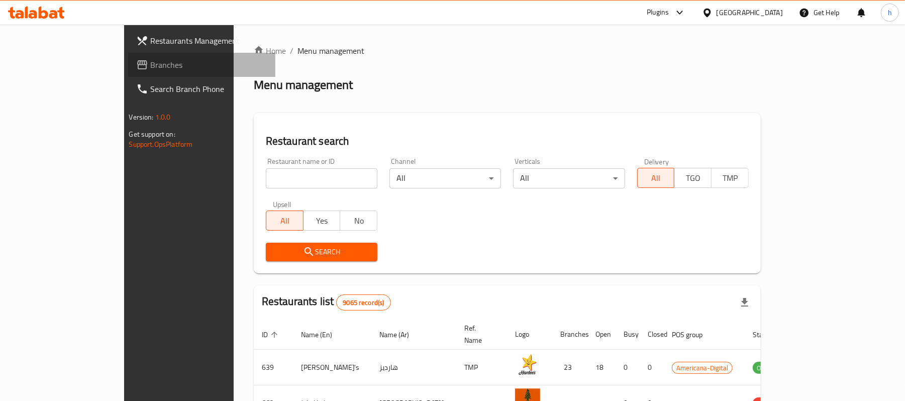
click at [150, 62] on span "Branches" at bounding box center [208, 65] width 117 height 12
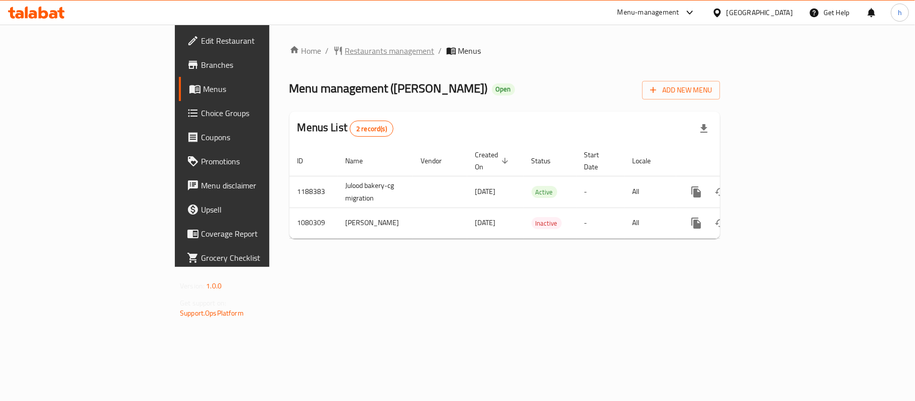
click at [345, 53] on span "Restaurants management" at bounding box center [389, 51] width 89 height 12
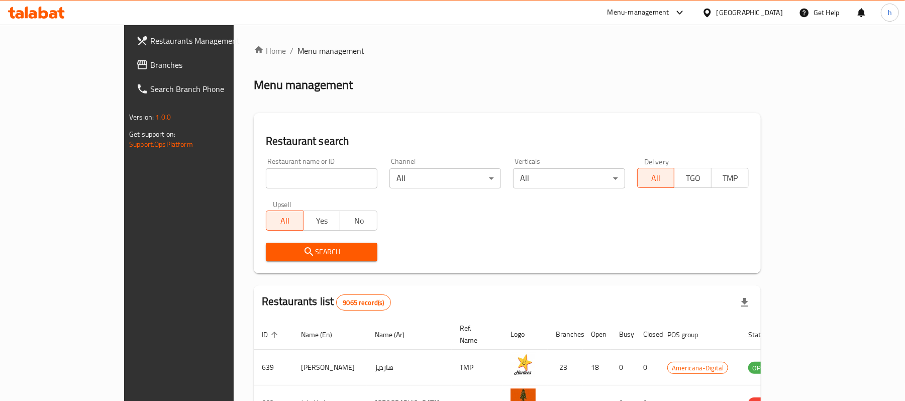
click at [266, 175] on input "search" at bounding box center [322, 178] width 112 height 20
paste input "664190"
type input "664190"
click at [274, 256] on span "Search" at bounding box center [321, 252] width 95 height 13
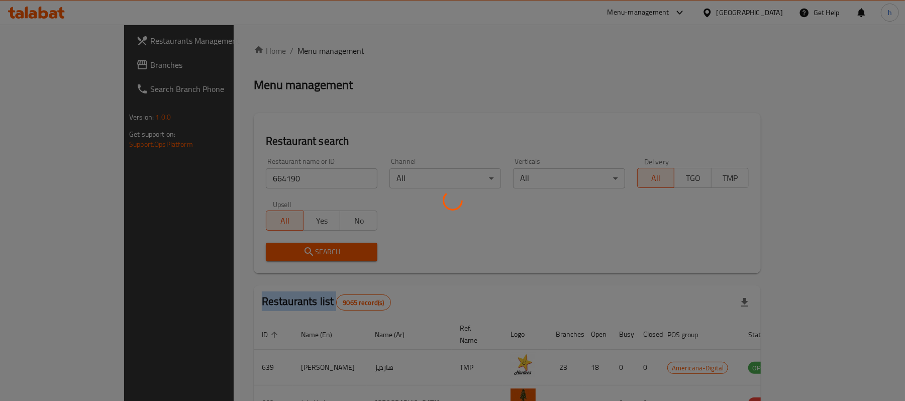
click at [265, 256] on div at bounding box center [452, 200] width 905 height 401
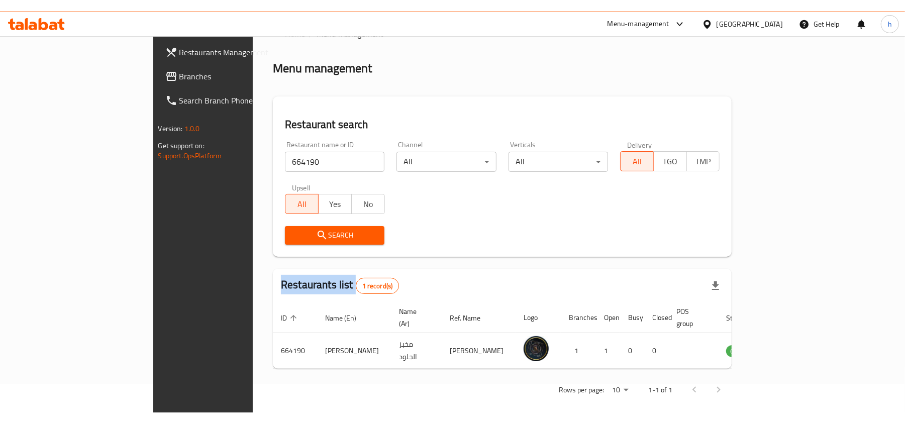
scroll to position [5, 0]
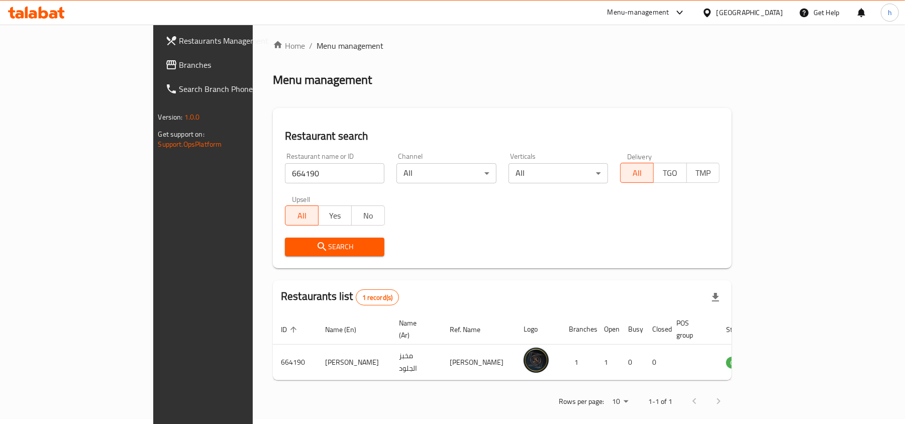
click at [769, 15] on div "Qatar" at bounding box center [749, 12] width 66 height 11
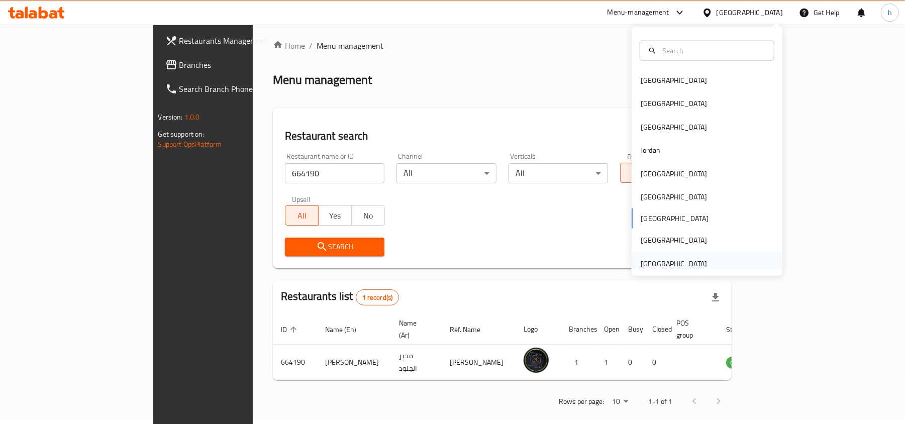
click at [649, 260] on div "[GEOGRAPHIC_DATA]" at bounding box center [673, 263] width 66 height 11
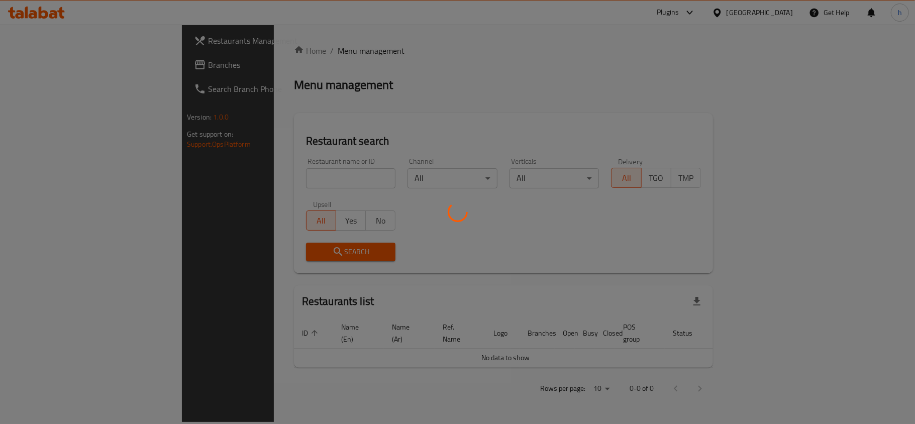
click at [37, 64] on div at bounding box center [457, 212] width 915 height 424
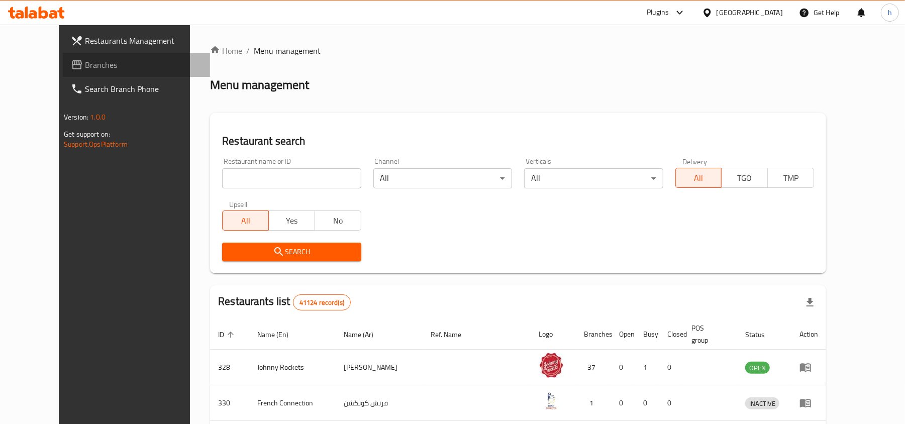
click at [85, 62] on span "Branches" at bounding box center [143, 65] width 117 height 12
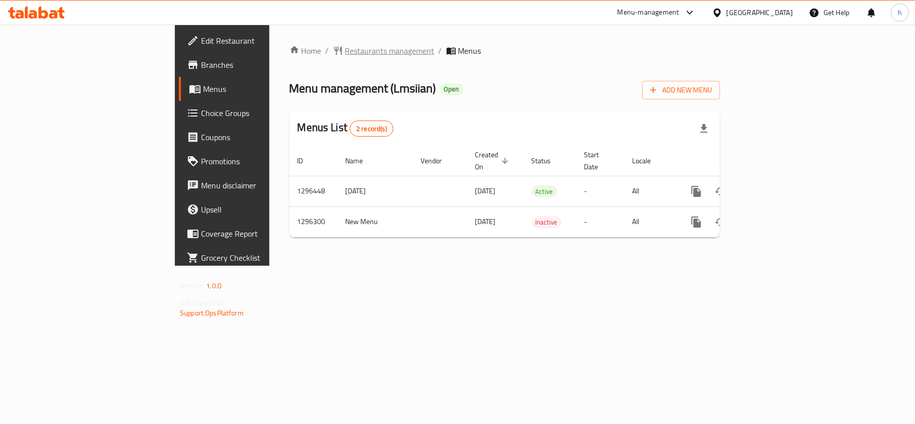
click at [345, 53] on span "Restaurants management" at bounding box center [389, 51] width 89 height 12
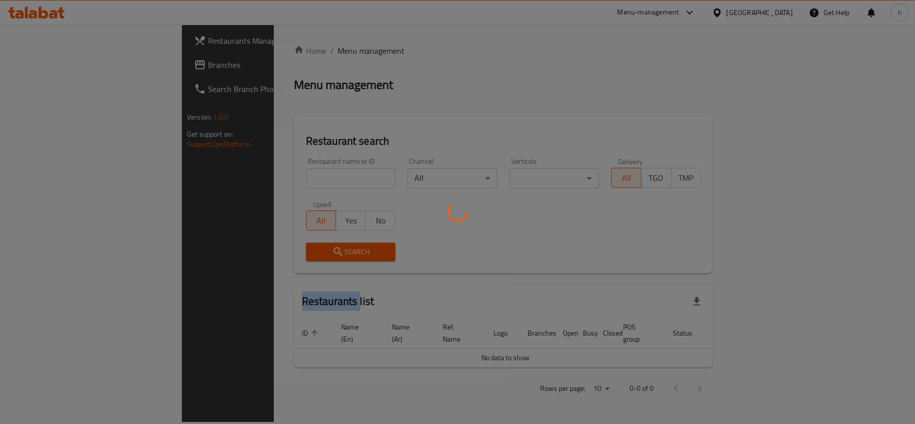
click at [286, 53] on div at bounding box center [457, 212] width 915 height 424
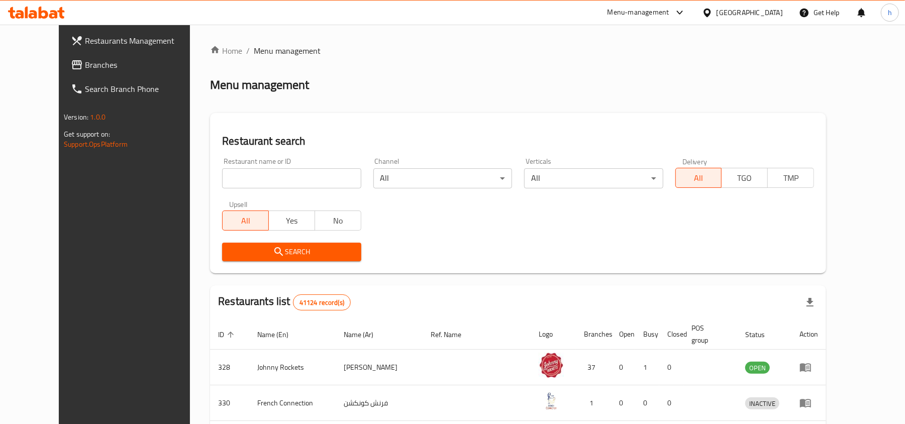
click at [260, 177] on input "search" at bounding box center [291, 178] width 139 height 20
paste input "699911"
type input "699911"
click at [280, 253] on span "Search" at bounding box center [291, 252] width 123 height 13
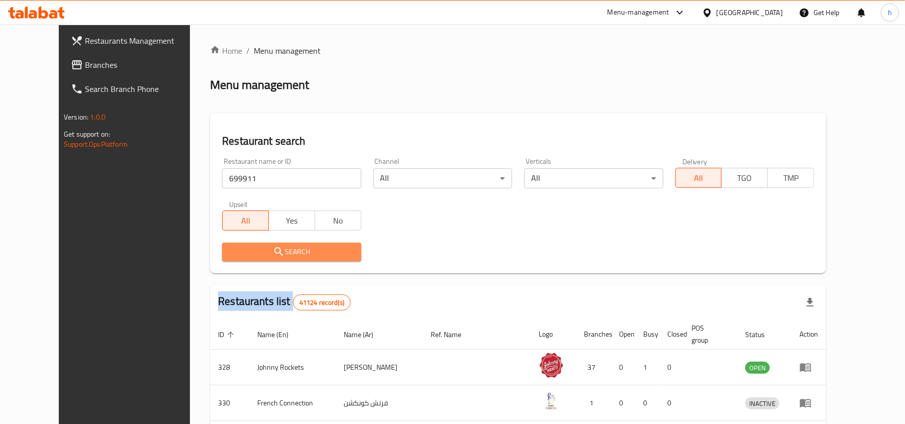
click at [280, 253] on div at bounding box center [452, 212] width 905 height 424
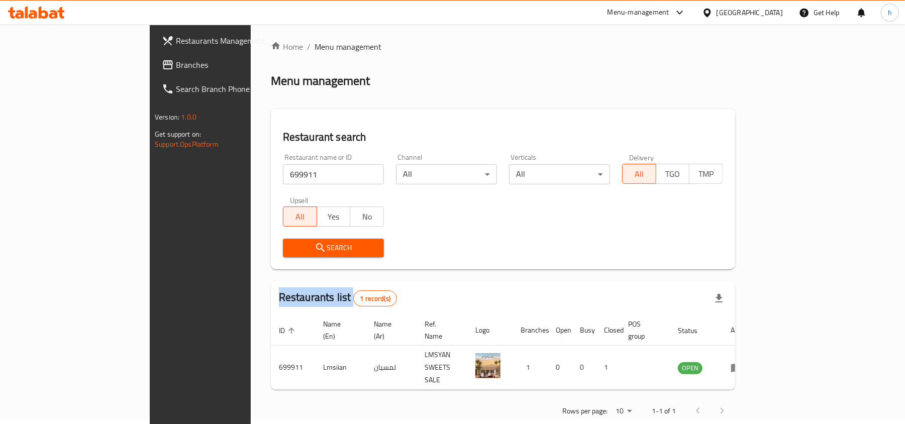
scroll to position [5, 0]
